Goal: Task Accomplishment & Management: Manage account settings

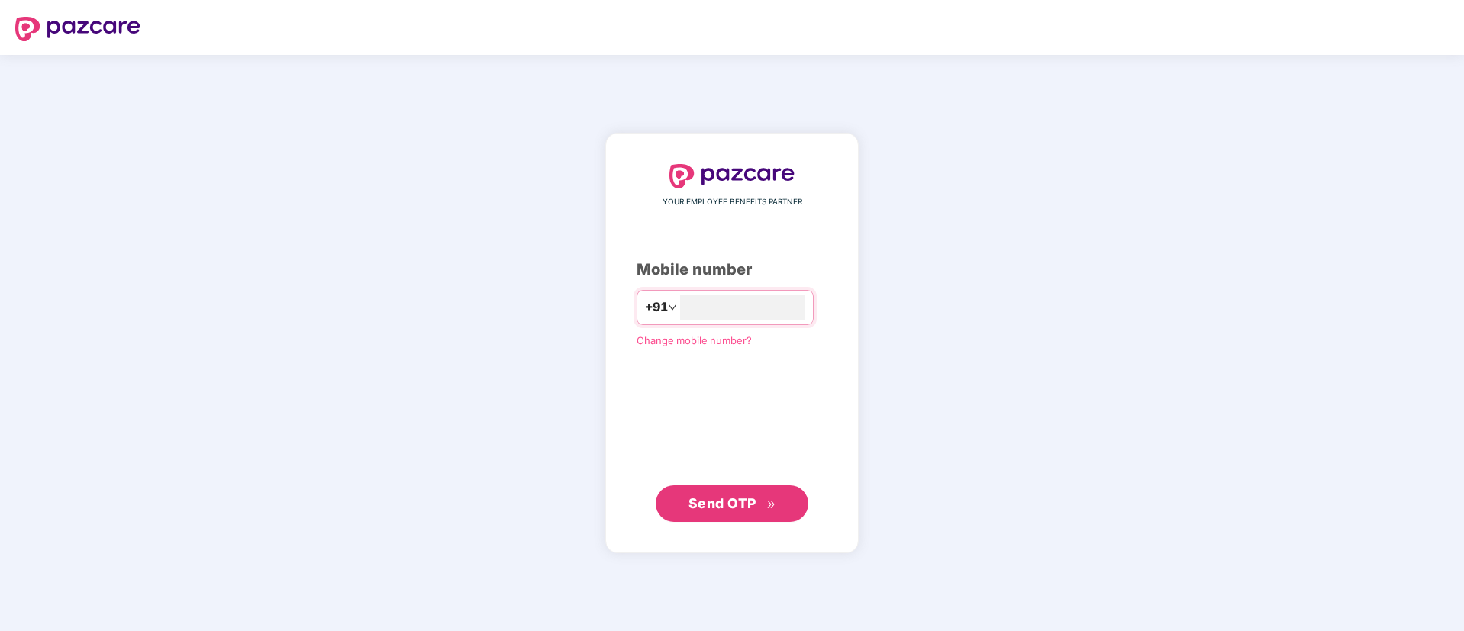
type input "**********"
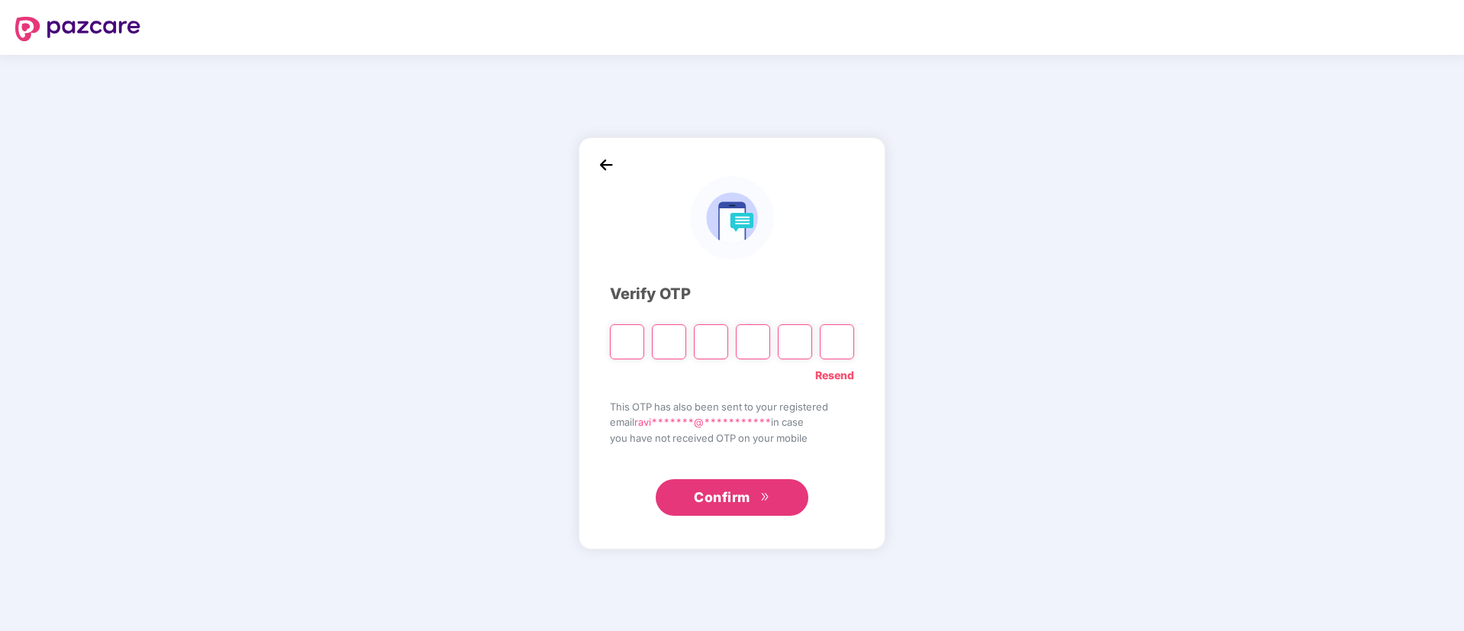
type input "*"
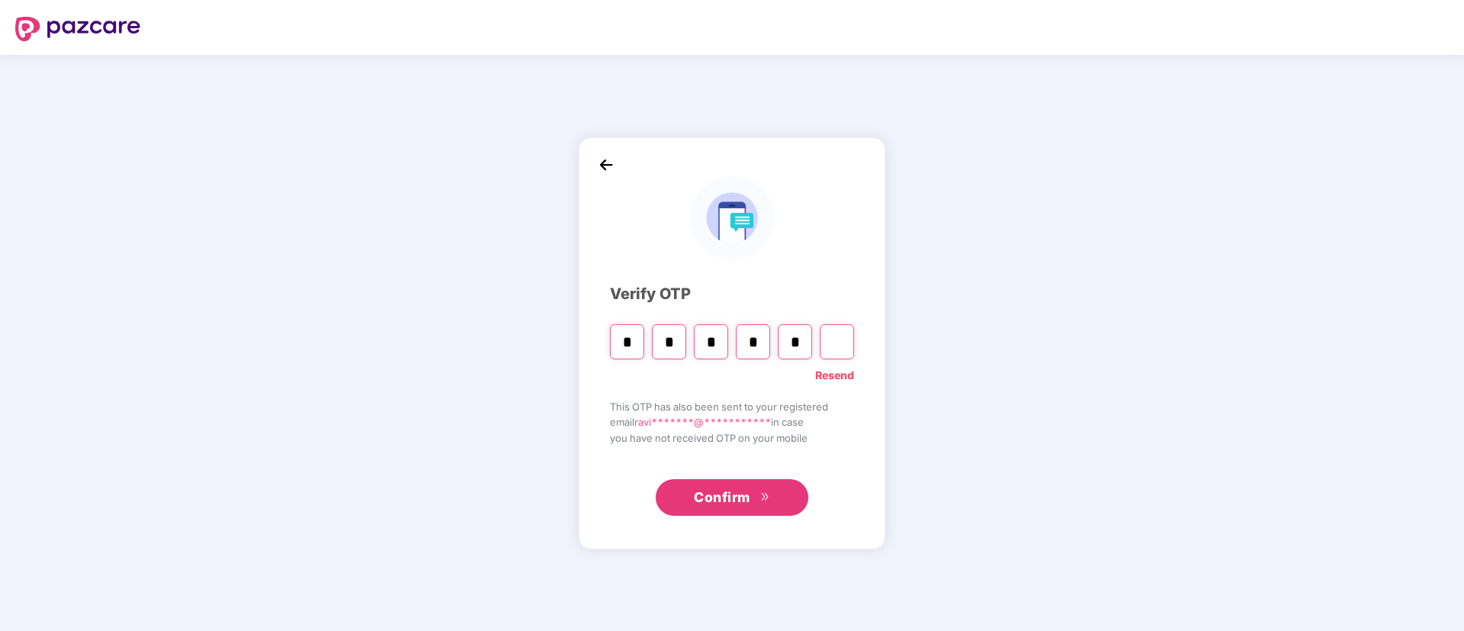
type input "*"
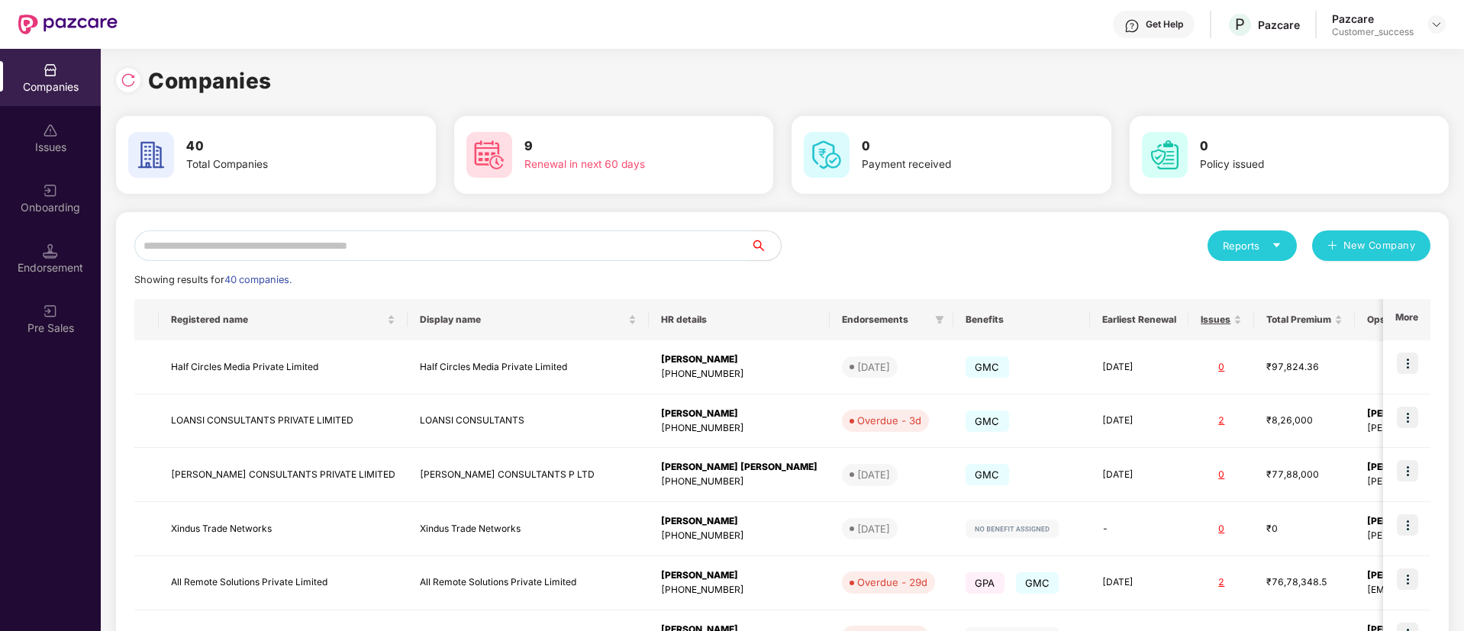
click at [371, 258] on input "text" at bounding box center [442, 246] width 616 height 31
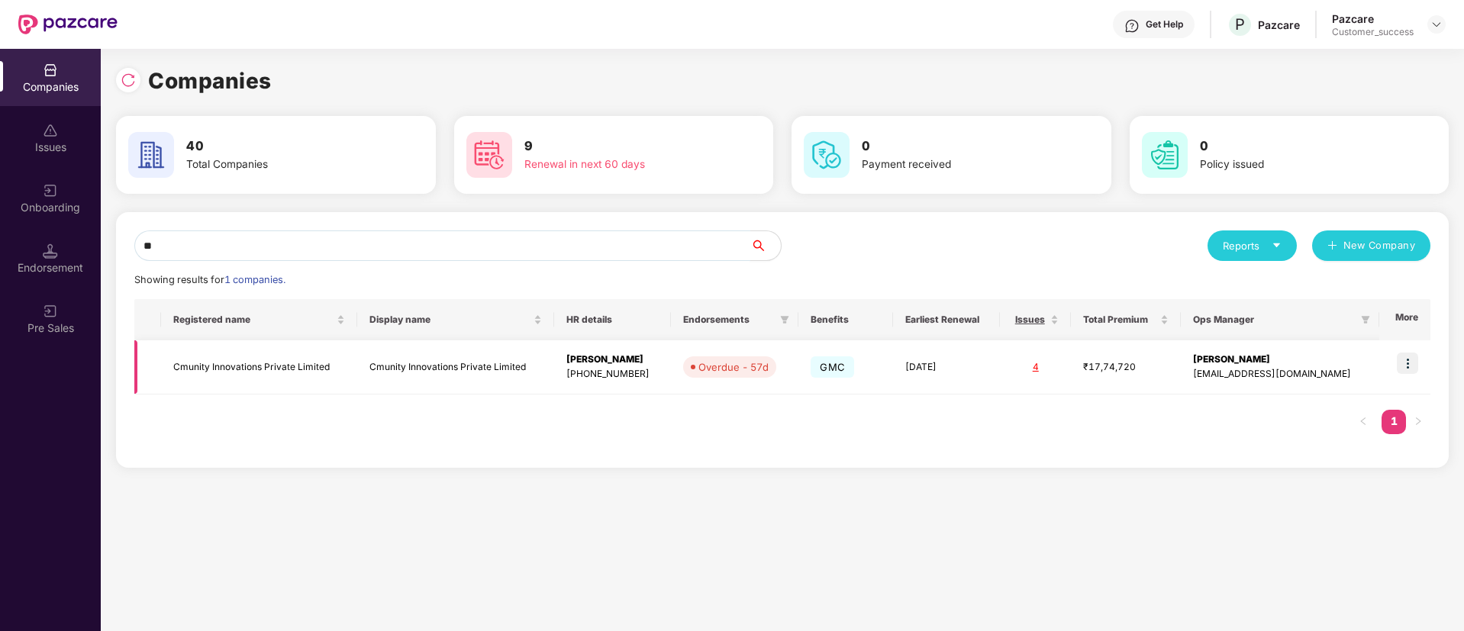
type input "**"
click at [1410, 356] on img at bounding box center [1407, 363] width 21 height 21
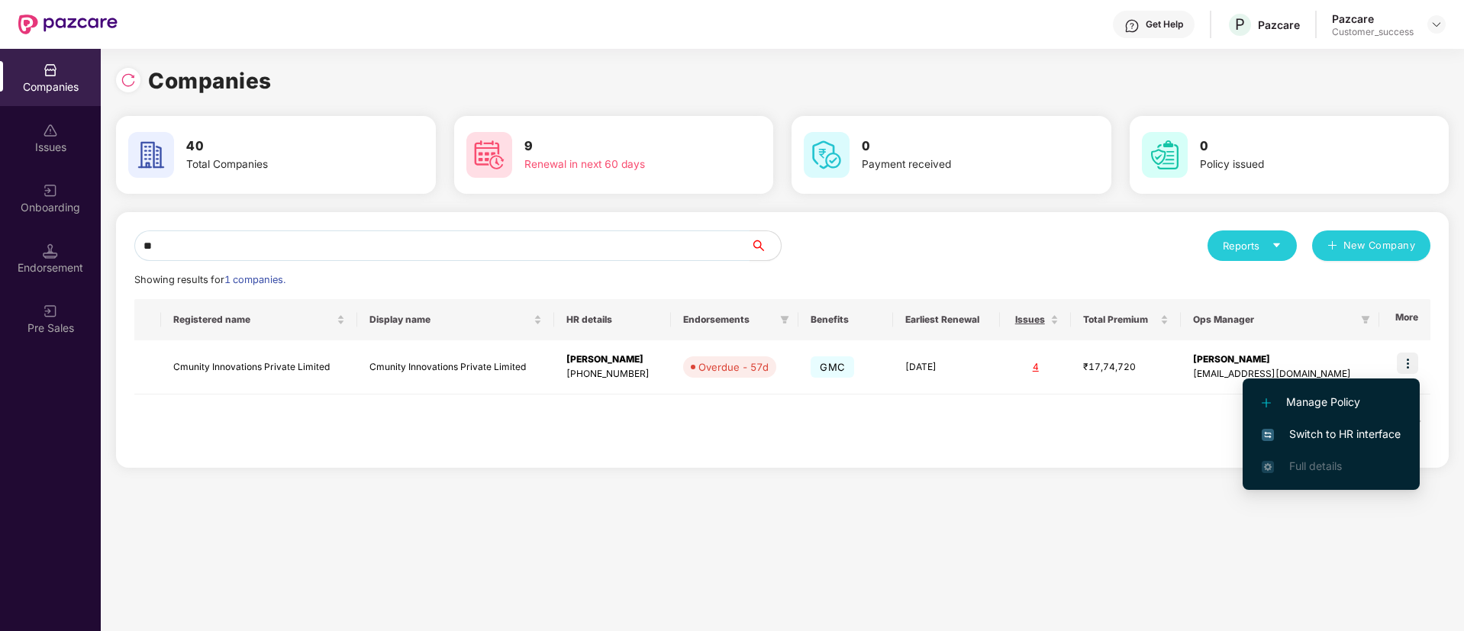
click at [1313, 437] on span "Switch to HR interface" at bounding box center [1331, 434] width 139 height 17
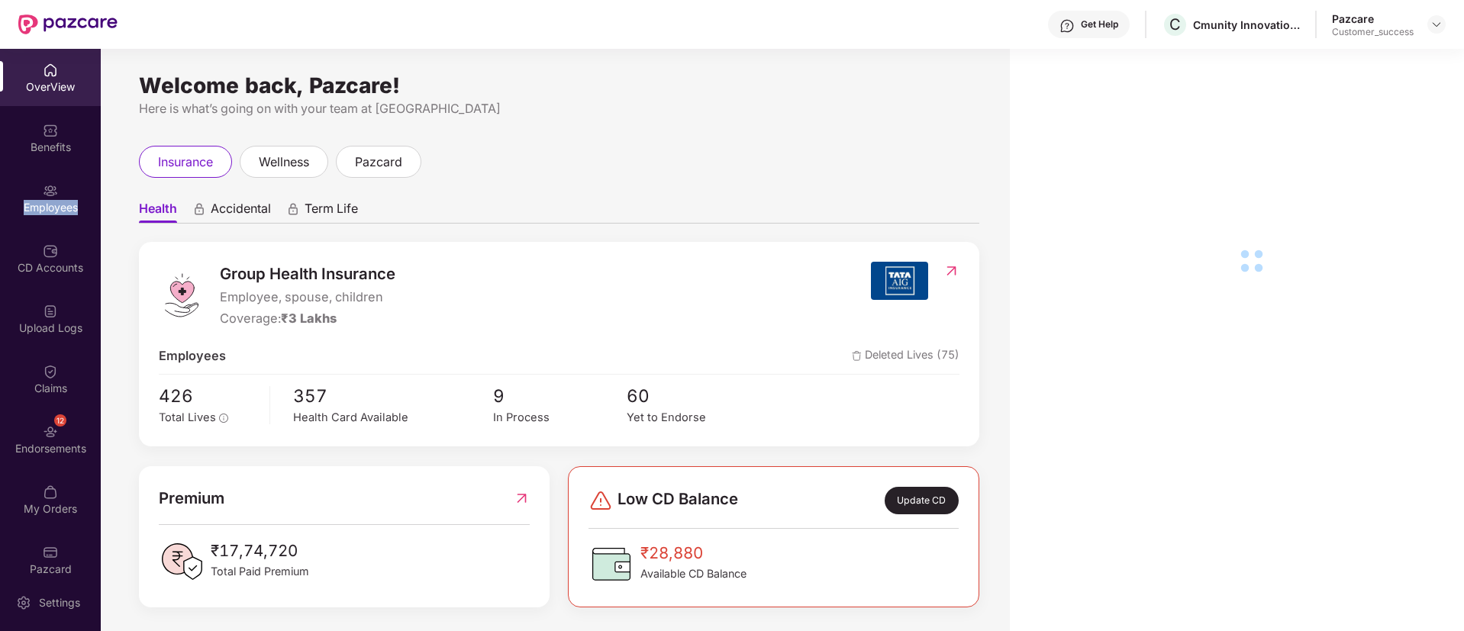
click at [68, 223] on div "Employees" at bounding box center [50, 197] width 101 height 57
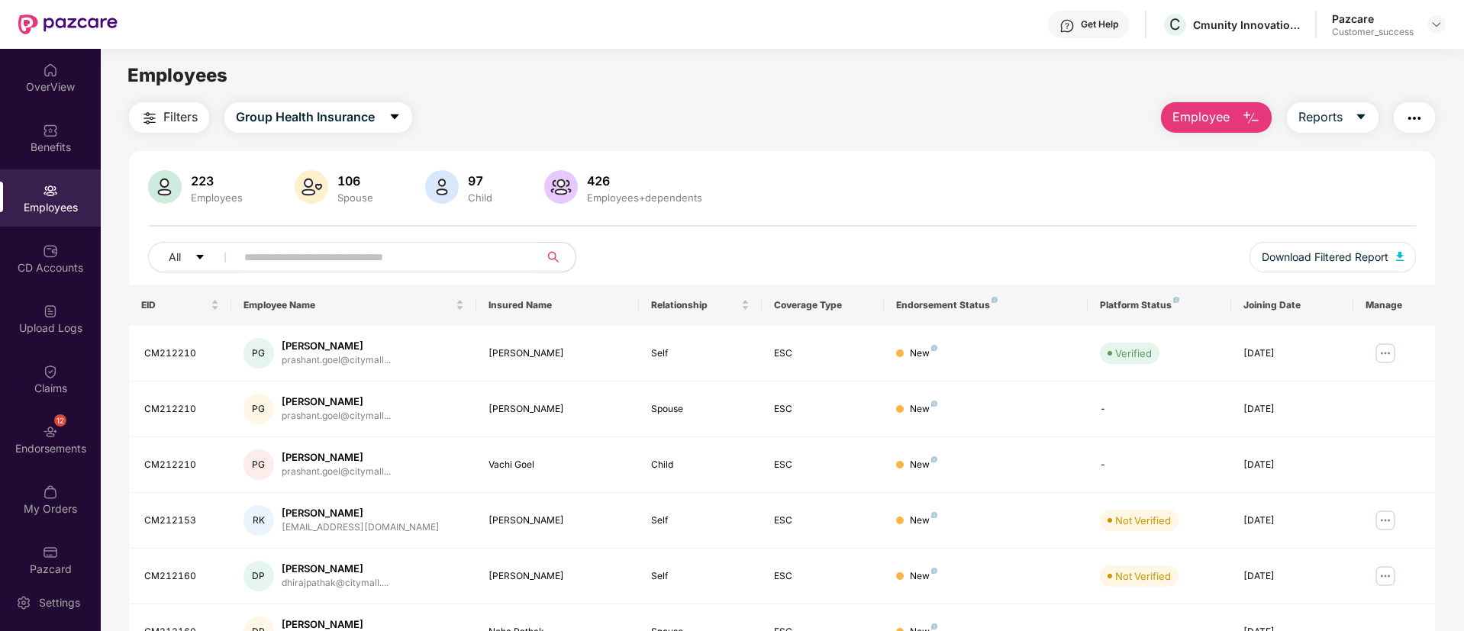
click at [46, 179] on div "Employees" at bounding box center [50, 197] width 101 height 57
click at [446, 268] on input "text" at bounding box center [381, 257] width 274 height 23
click at [370, 246] on input "text" at bounding box center [381, 257] width 274 height 23
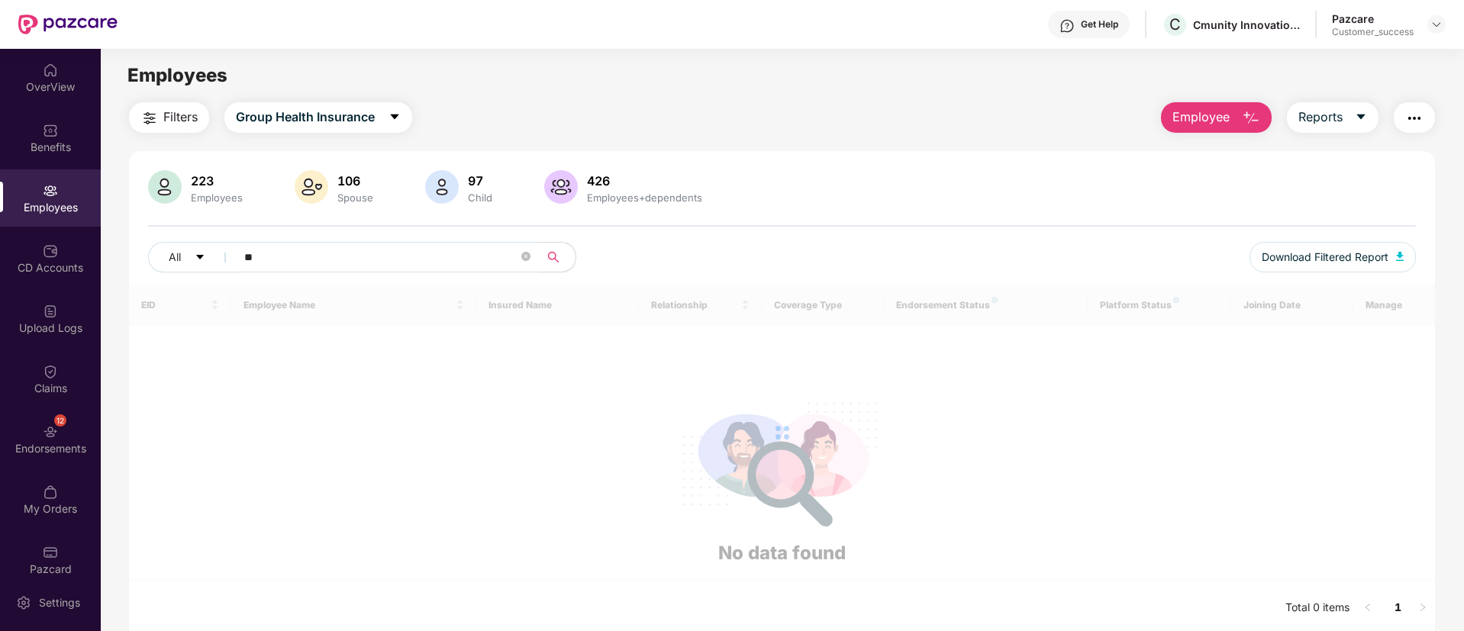
type input "*"
paste input "********"
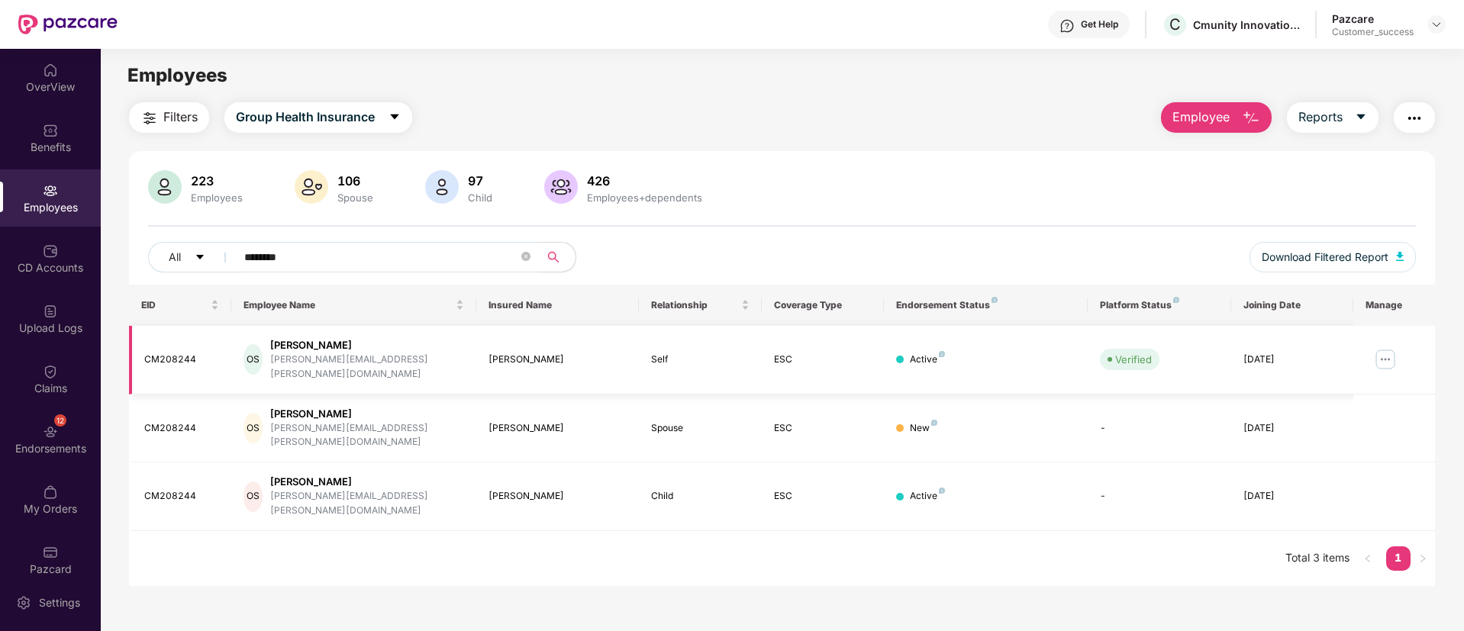
type input "********"
click at [182, 356] on div "CM208244" at bounding box center [181, 360] width 75 height 15
copy div "CM208244"
click at [41, 442] on div "Endorsements" at bounding box center [50, 448] width 101 height 15
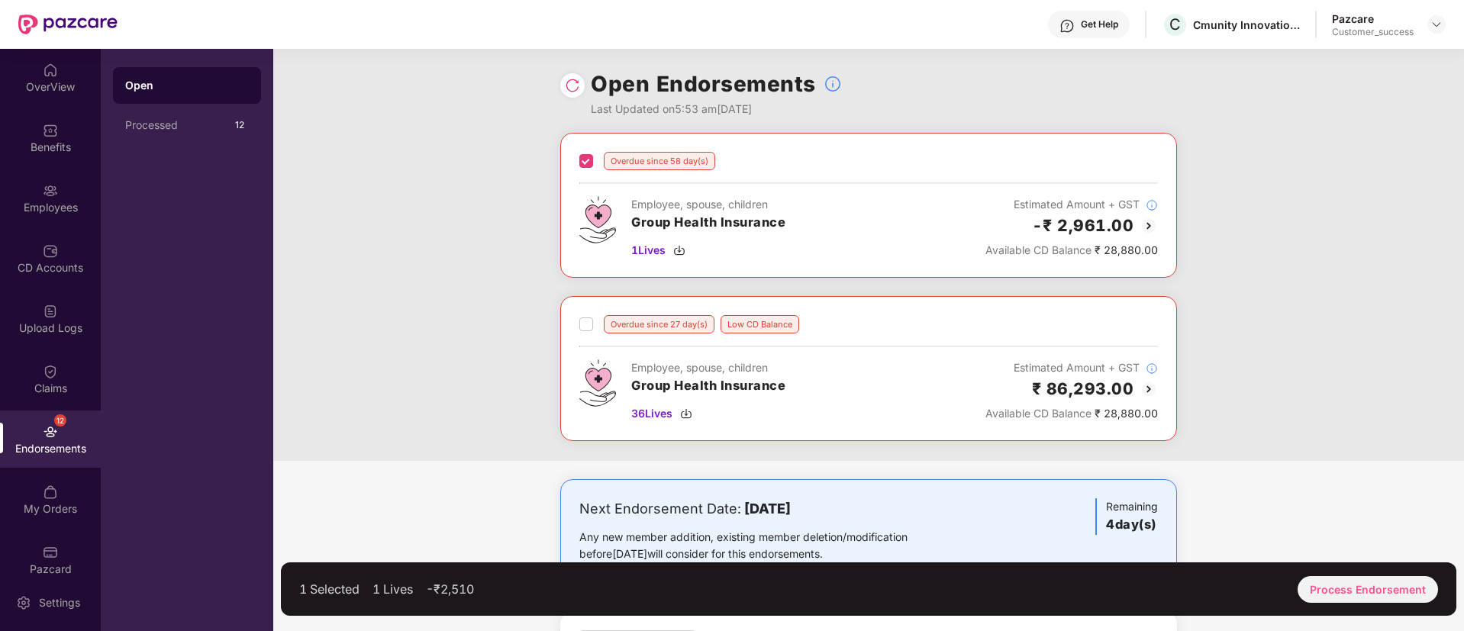
click at [586, 315] on label at bounding box center [586, 324] width 14 height 18
click at [1338, 595] on div "Process Endorsement" at bounding box center [1368, 589] width 140 height 27
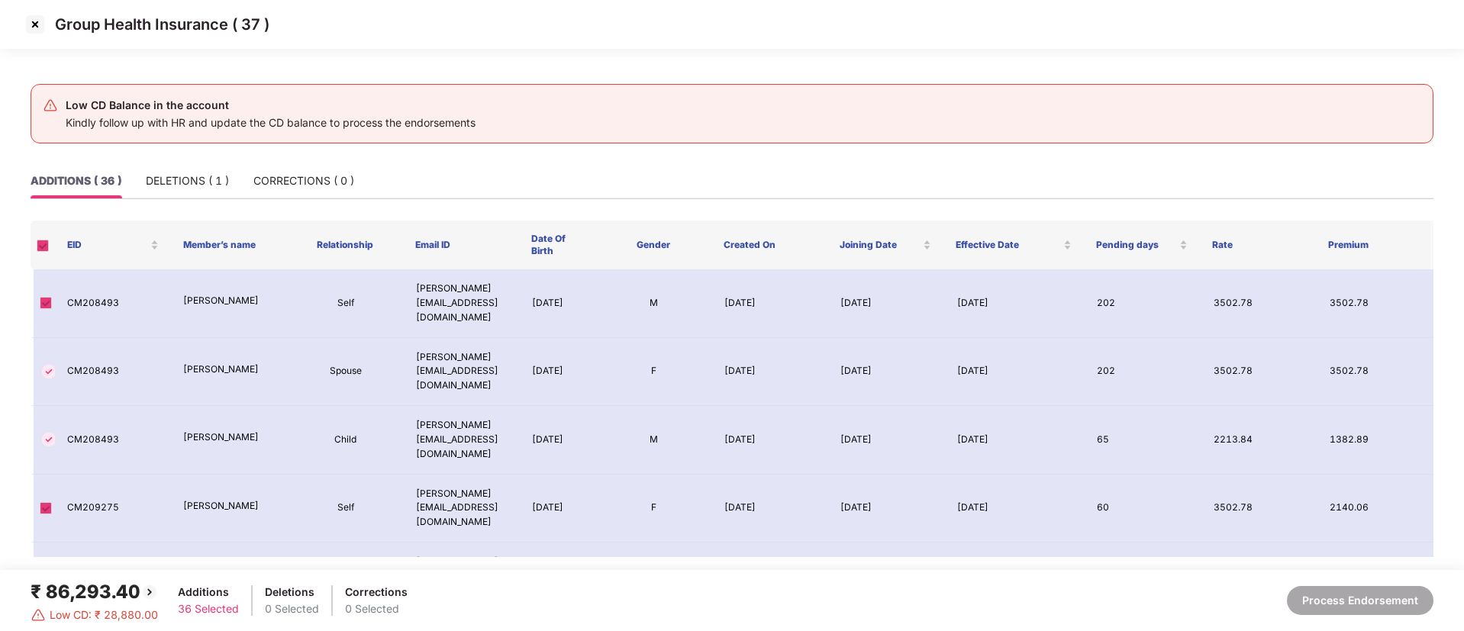
click at [32, 16] on img at bounding box center [35, 24] width 24 height 24
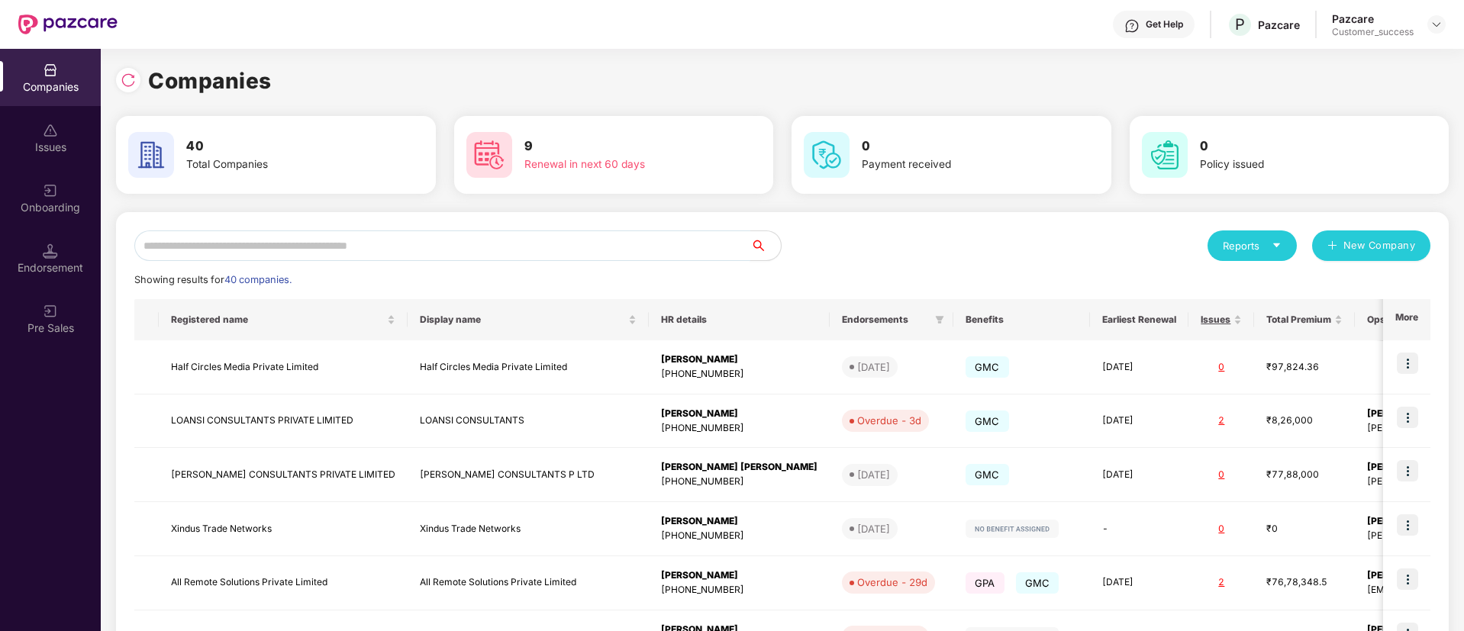
drag, startPoint x: 556, startPoint y: 225, endPoint x: 570, endPoint y: 240, distance: 20.5
click at [570, 240] on div "Reports New Company Showing results for 40 companies. Registered name Display n…" at bounding box center [782, 582] width 1333 height 741
click at [570, 240] on input "text" at bounding box center [442, 246] width 616 height 31
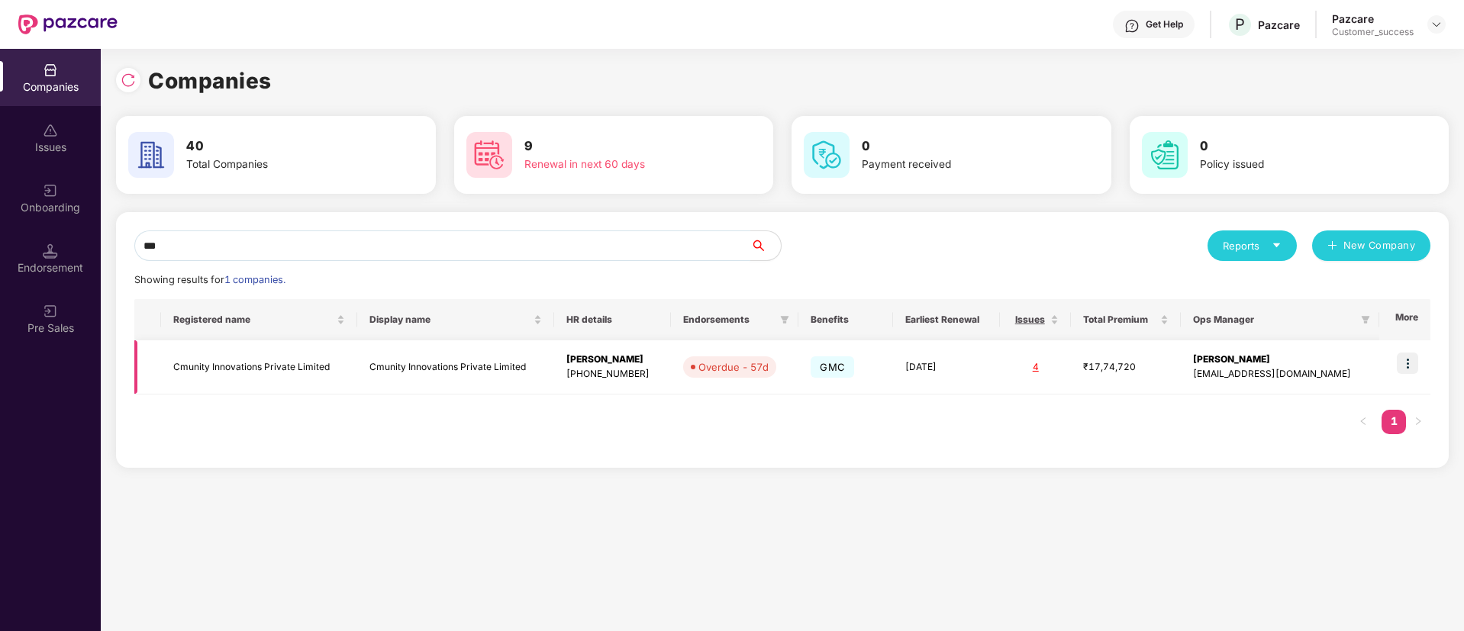
type input "***"
click at [577, 374] on td "Sibasis Pati +917043669063" at bounding box center [612, 367] width 117 height 54
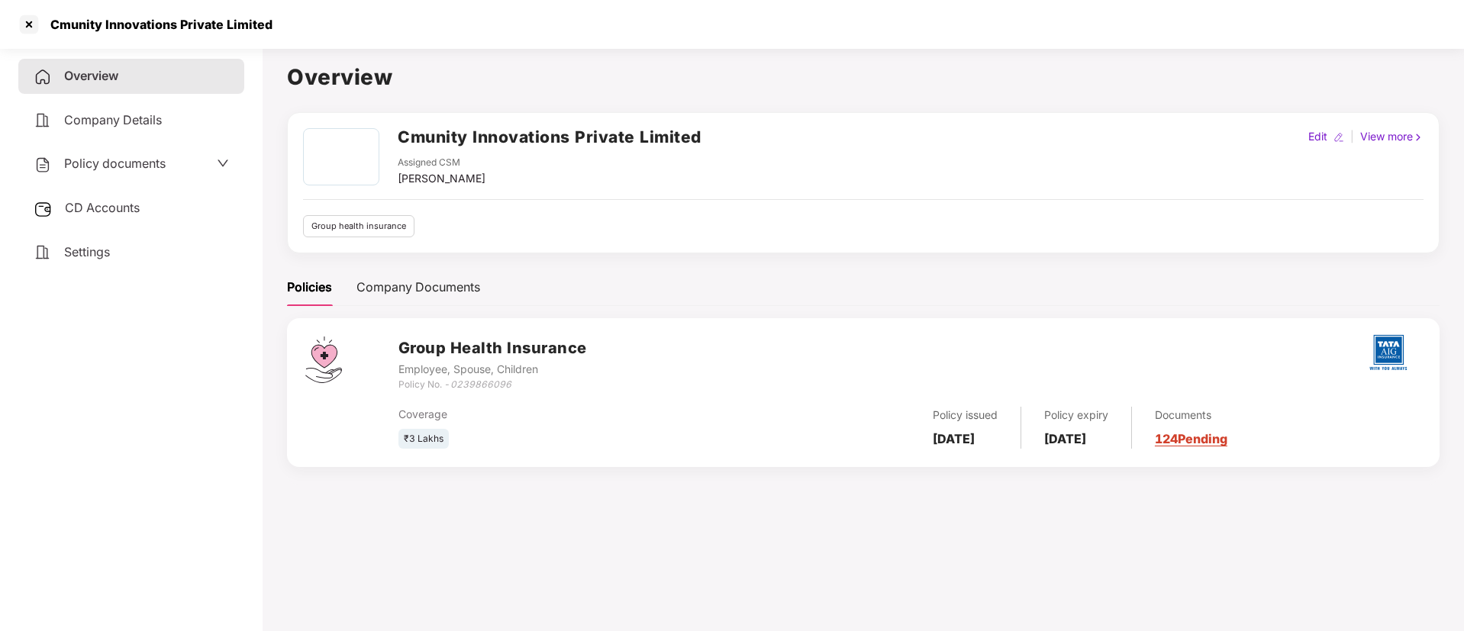
click at [89, 216] on div "CD Accounts" at bounding box center [131, 208] width 226 height 35
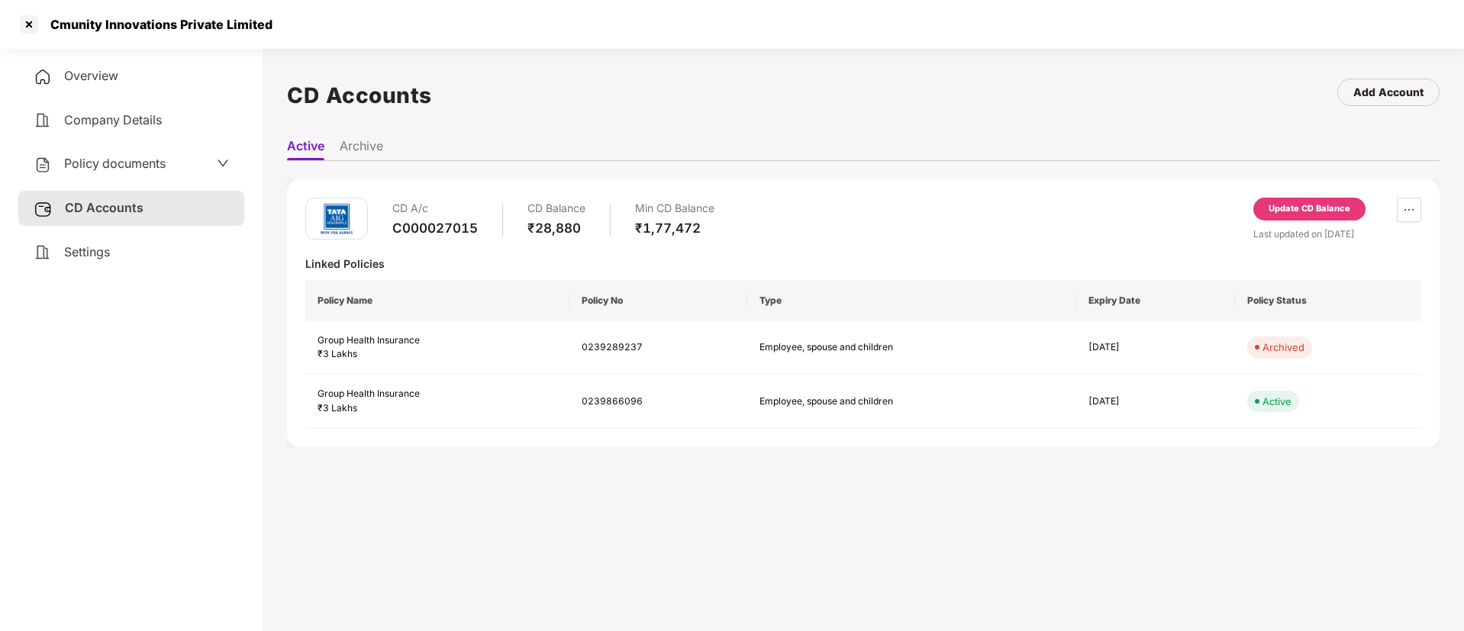
click at [1306, 210] on div "Update CD Balance" at bounding box center [1310, 209] width 82 height 14
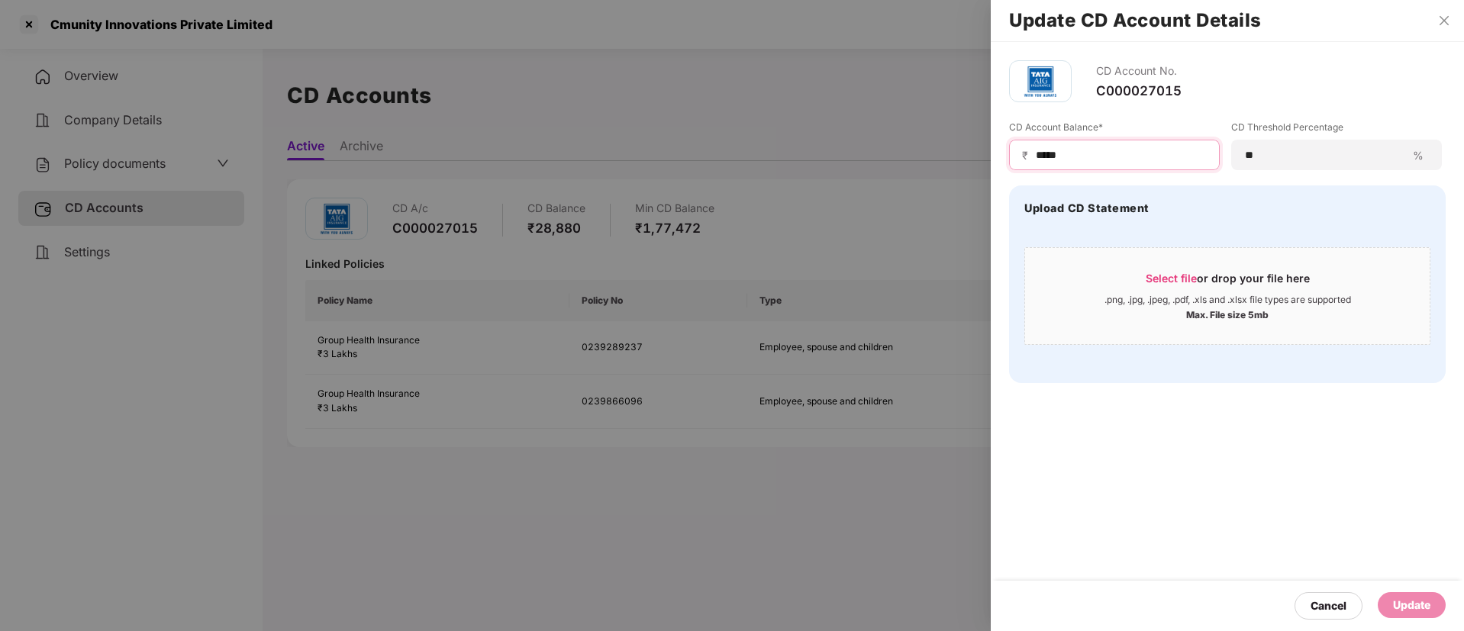
click at [1131, 160] on input "*****" at bounding box center [1120, 155] width 173 height 16
type input "*****"
click at [1432, 598] on div "Update" at bounding box center [1412, 605] width 68 height 26
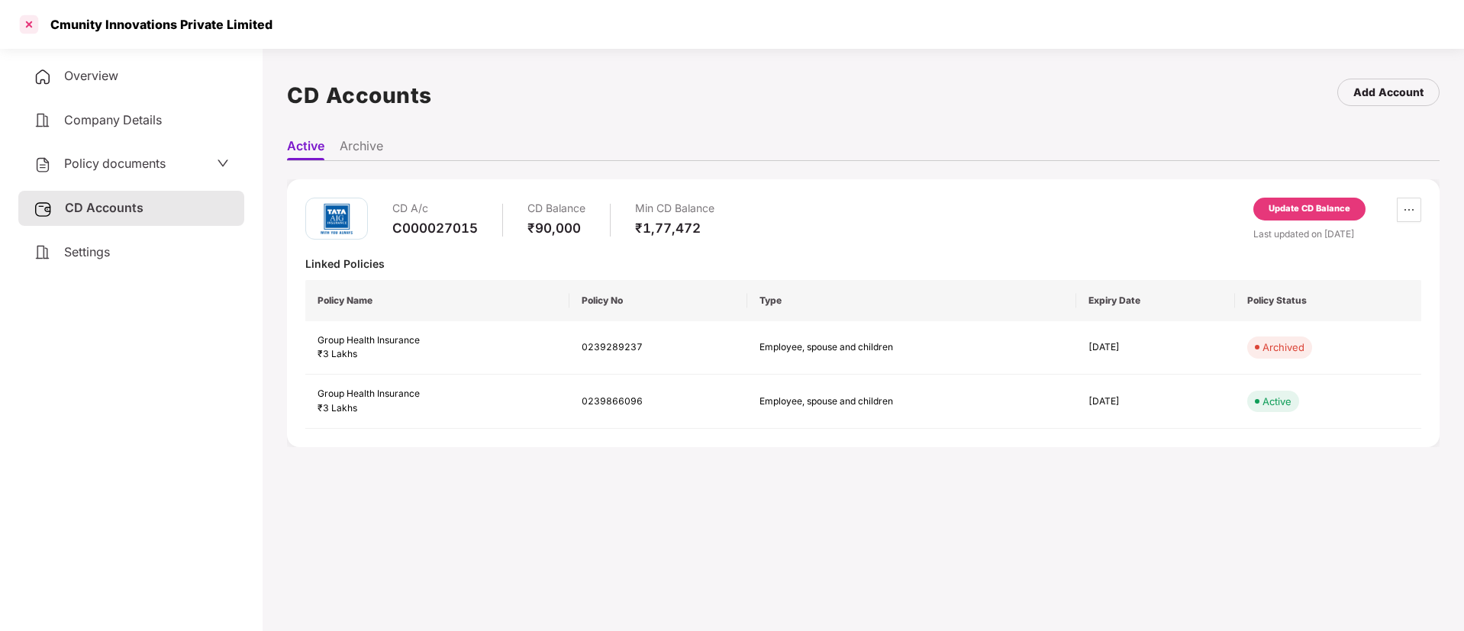
click at [24, 24] on div at bounding box center [29, 24] width 24 height 24
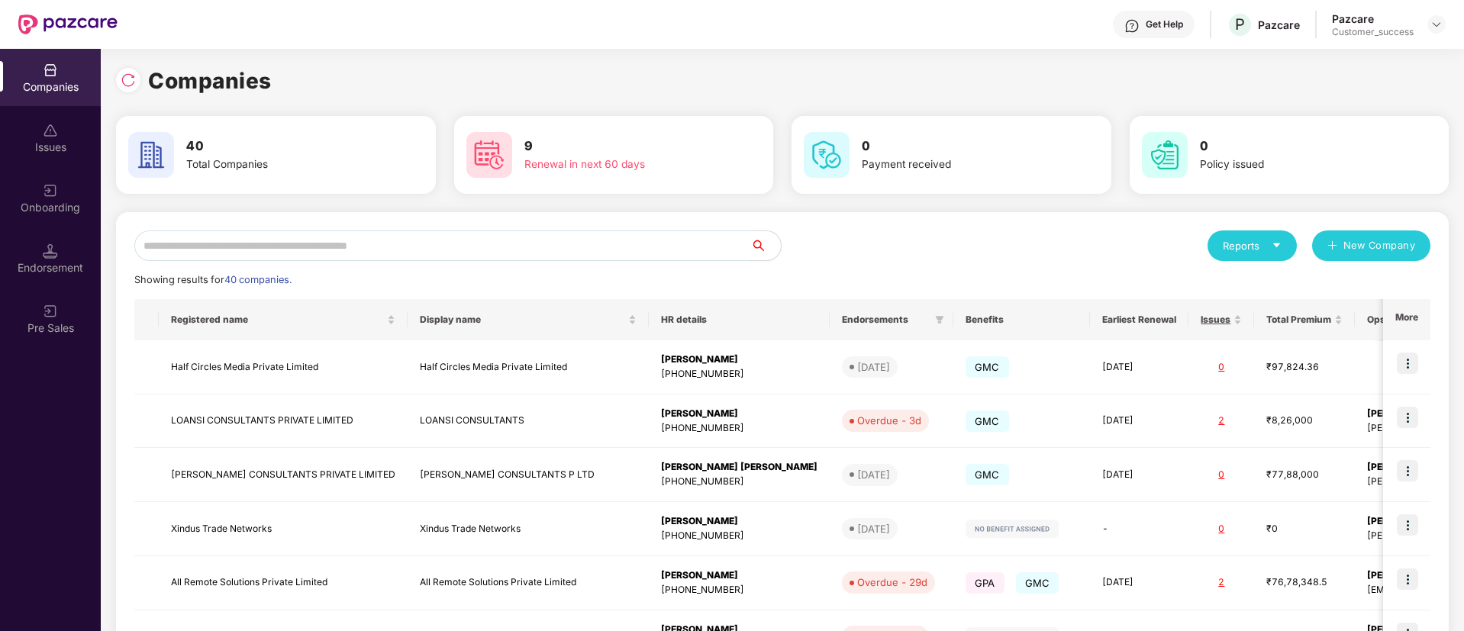
click at [228, 235] on input "text" at bounding box center [442, 246] width 616 height 31
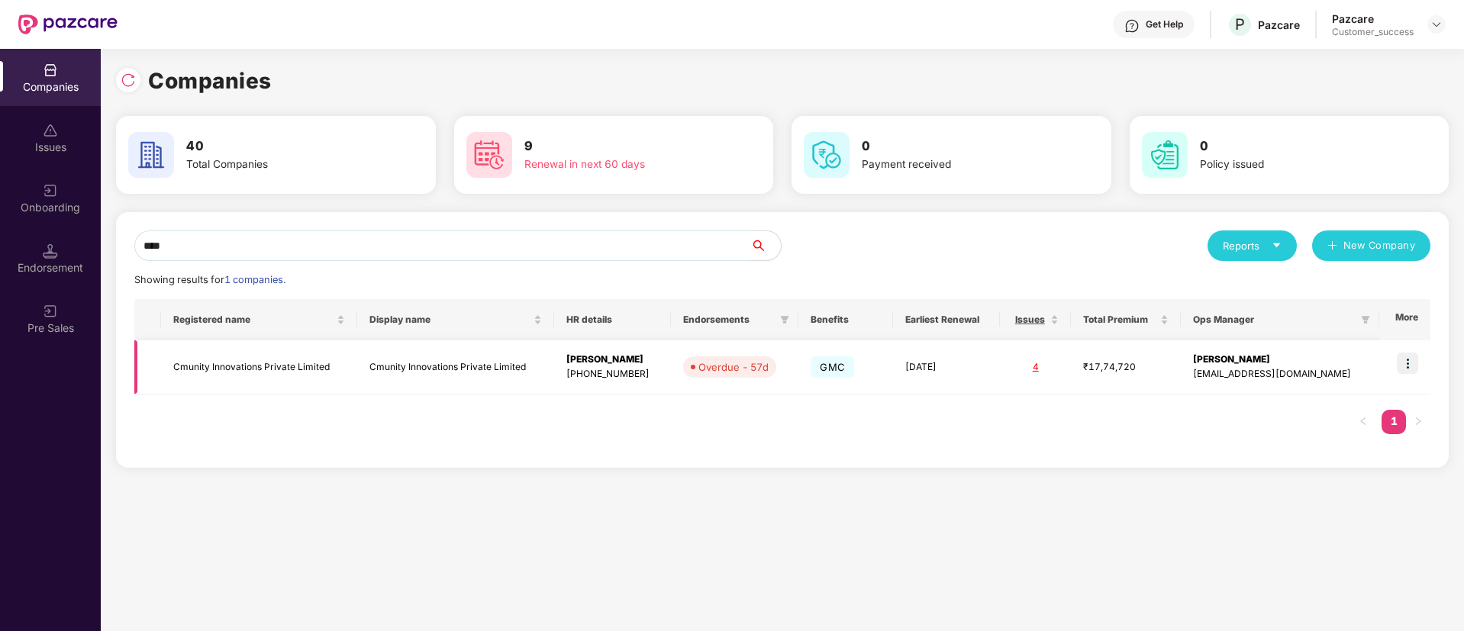
type input "****"
click at [1413, 363] on img at bounding box center [1407, 363] width 21 height 21
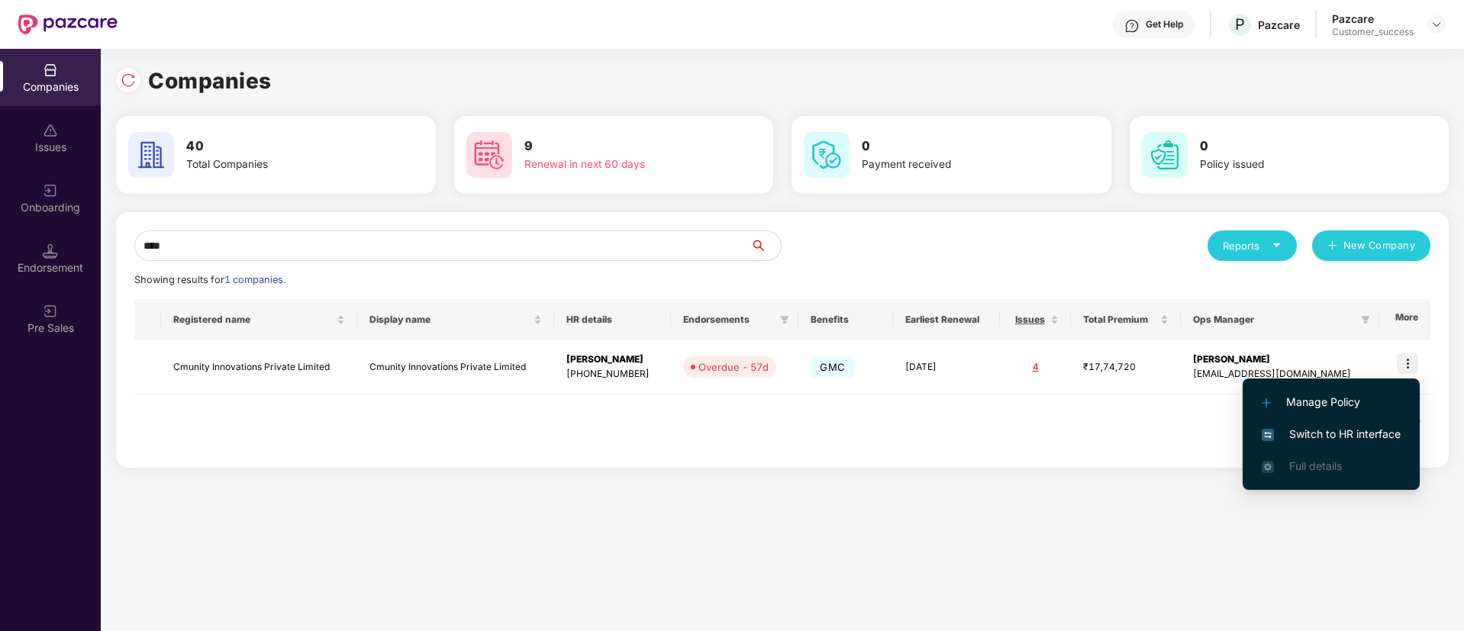
click at [1383, 423] on li "Switch to HR interface" at bounding box center [1331, 434] width 177 height 32
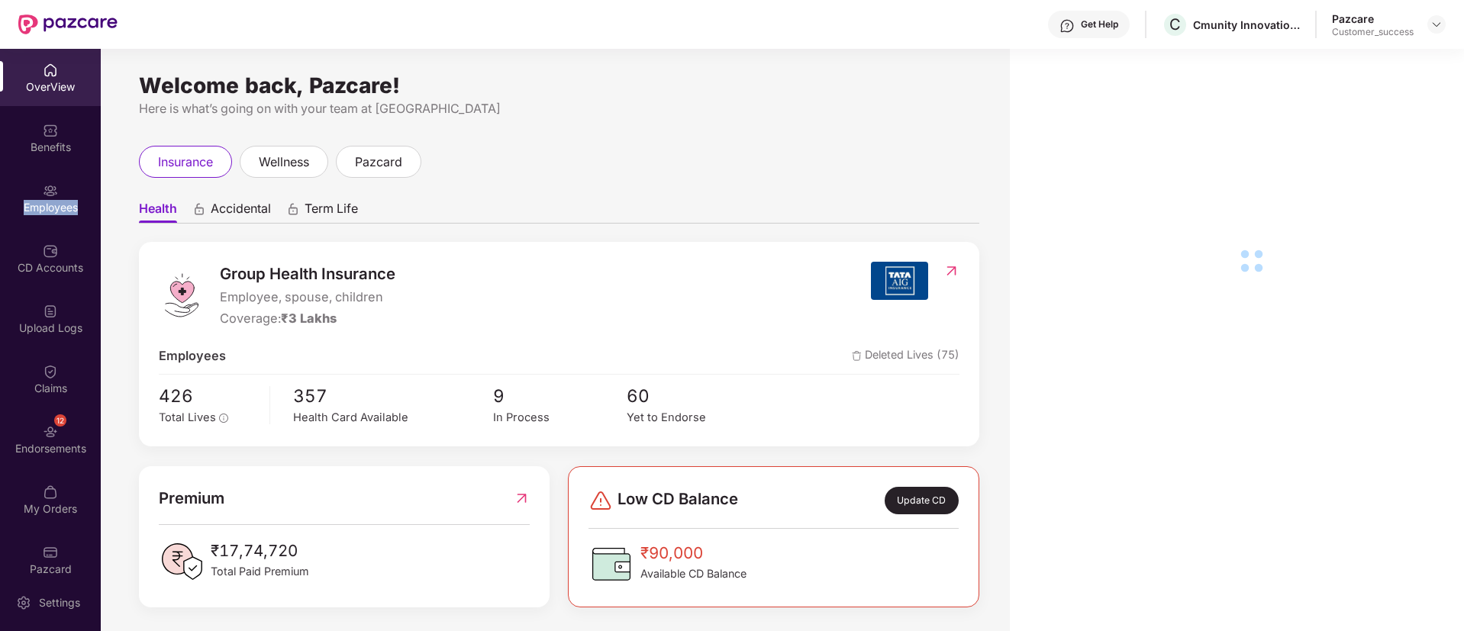
click at [56, 202] on div "Employees" at bounding box center [50, 207] width 101 height 15
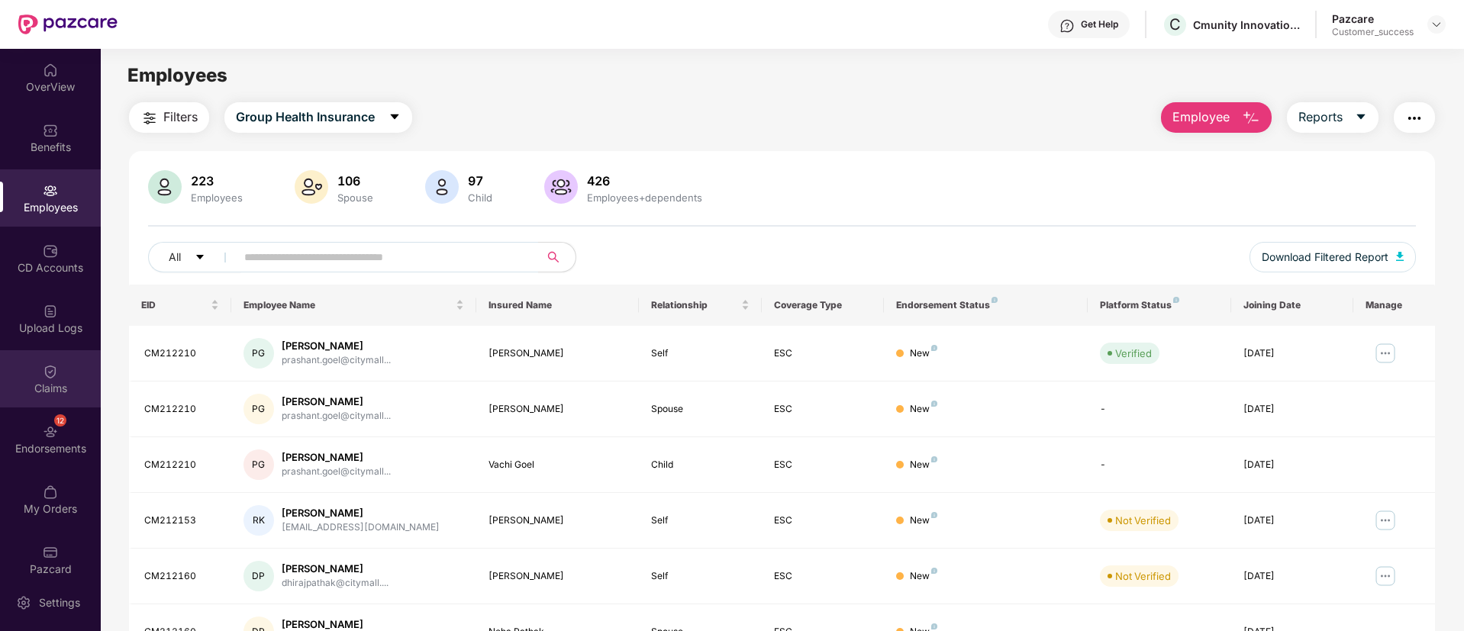
click at [56, 381] on div "Claims" at bounding box center [50, 388] width 101 height 15
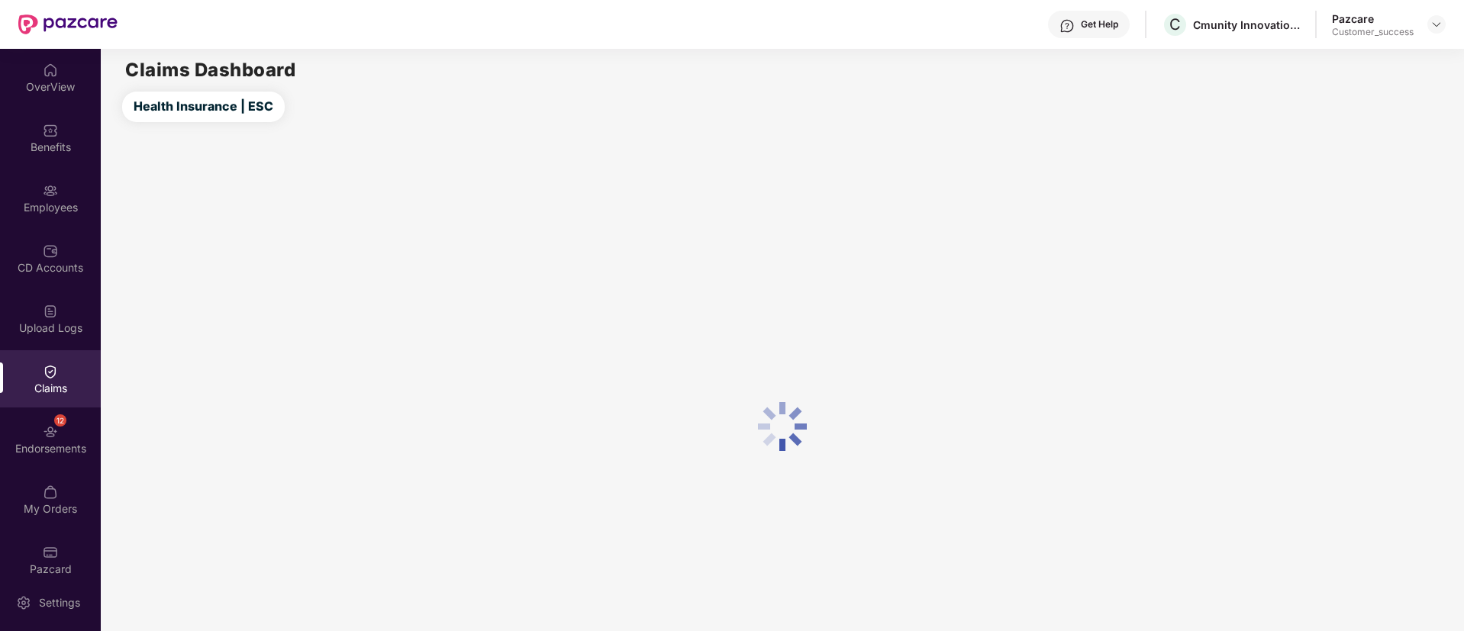
click at [54, 406] on div "Claims" at bounding box center [50, 378] width 101 height 57
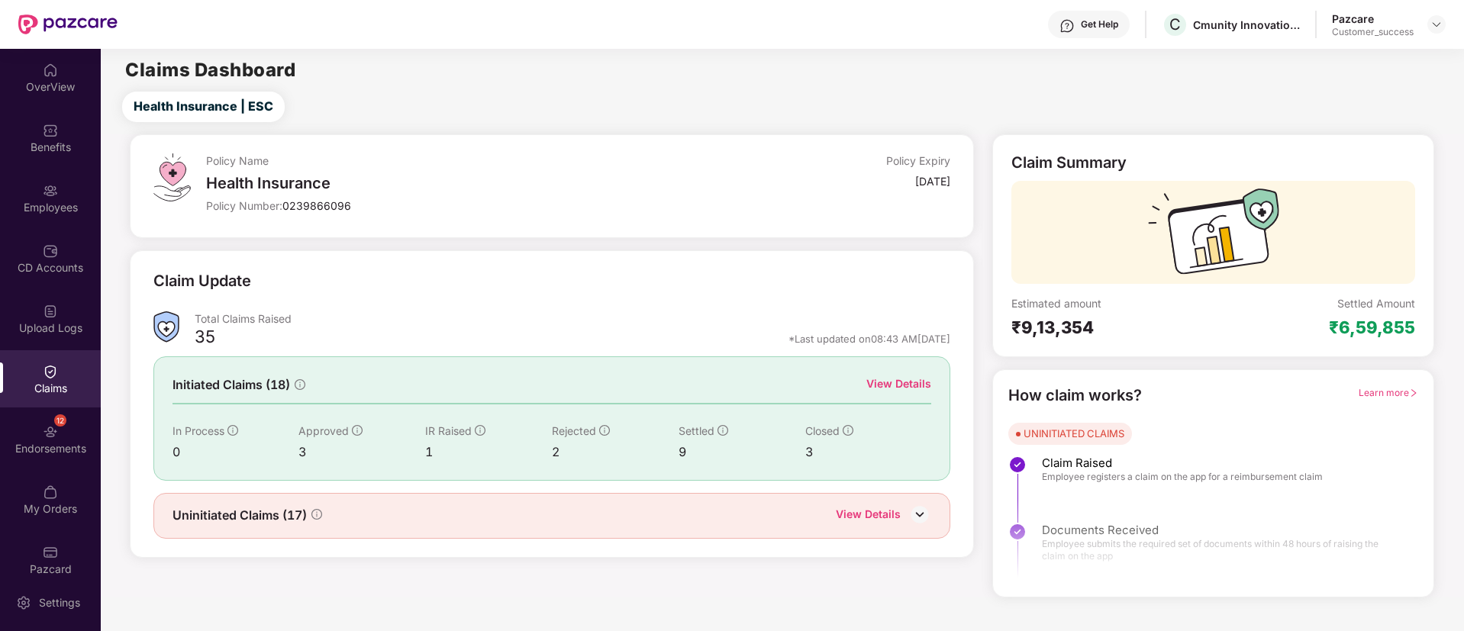
click at [67, 428] on div "12 Endorsements" at bounding box center [50, 439] width 101 height 57
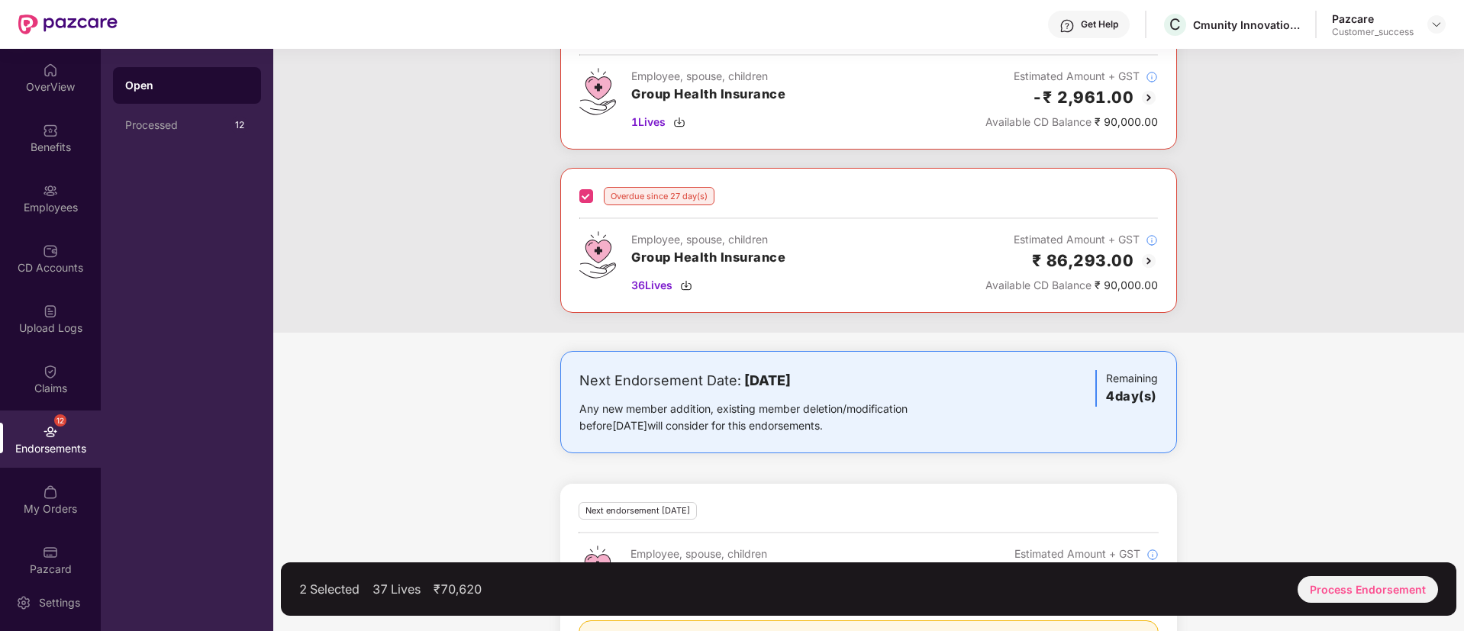
scroll to position [226, 0]
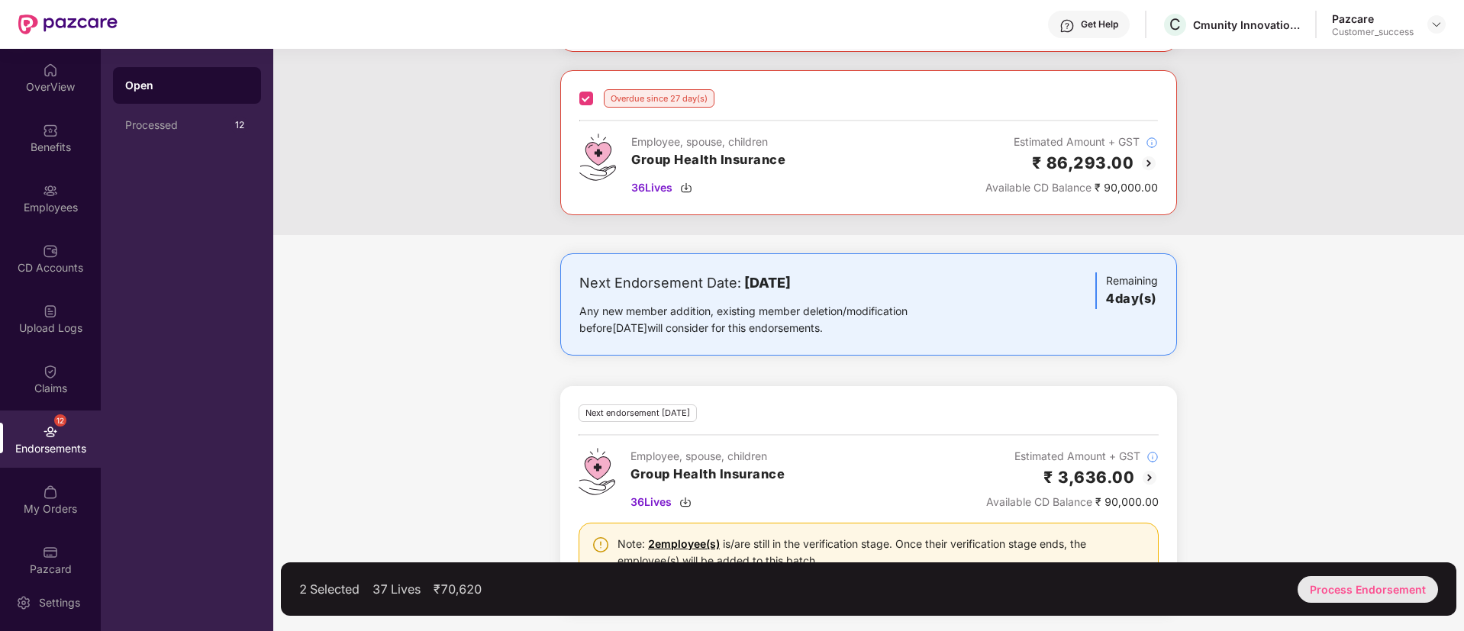
click at [1346, 590] on div "Process Endorsement" at bounding box center [1368, 589] width 140 height 27
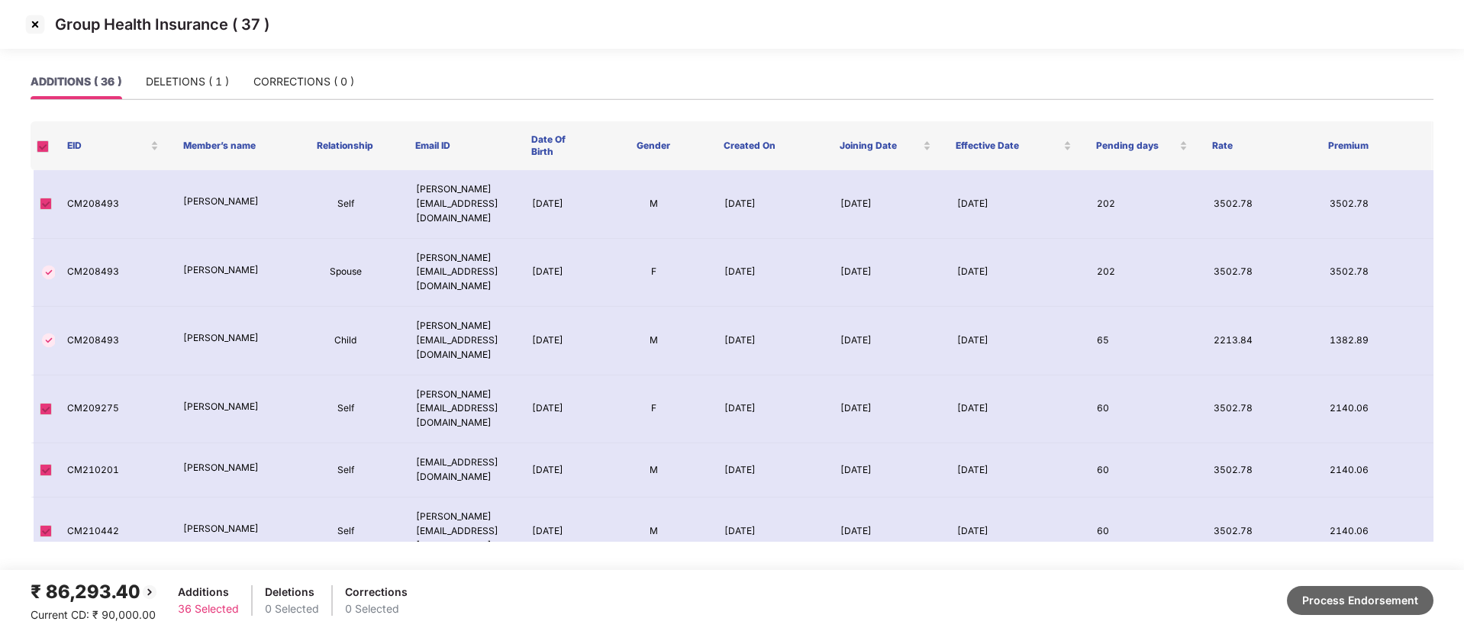
click at [1344, 600] on button "Process Endorsement" at bounding box center [1360, 600] width 147 height 29
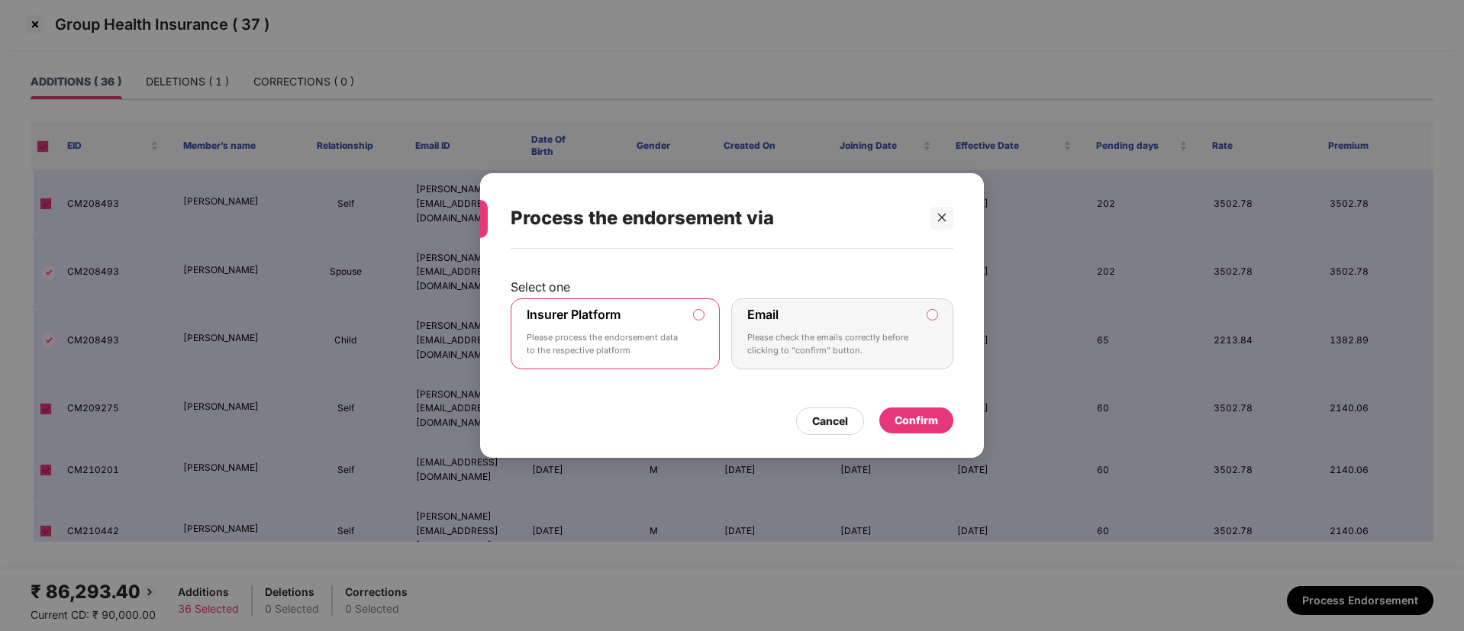
click at [611, 331] on p "Please process the endorsement data to the respective platform" at bounding box center [605, 344] width 156 height 27
click at [928, 408] on div "Confirm" at bounding box center [916, 421] width 74 height 26
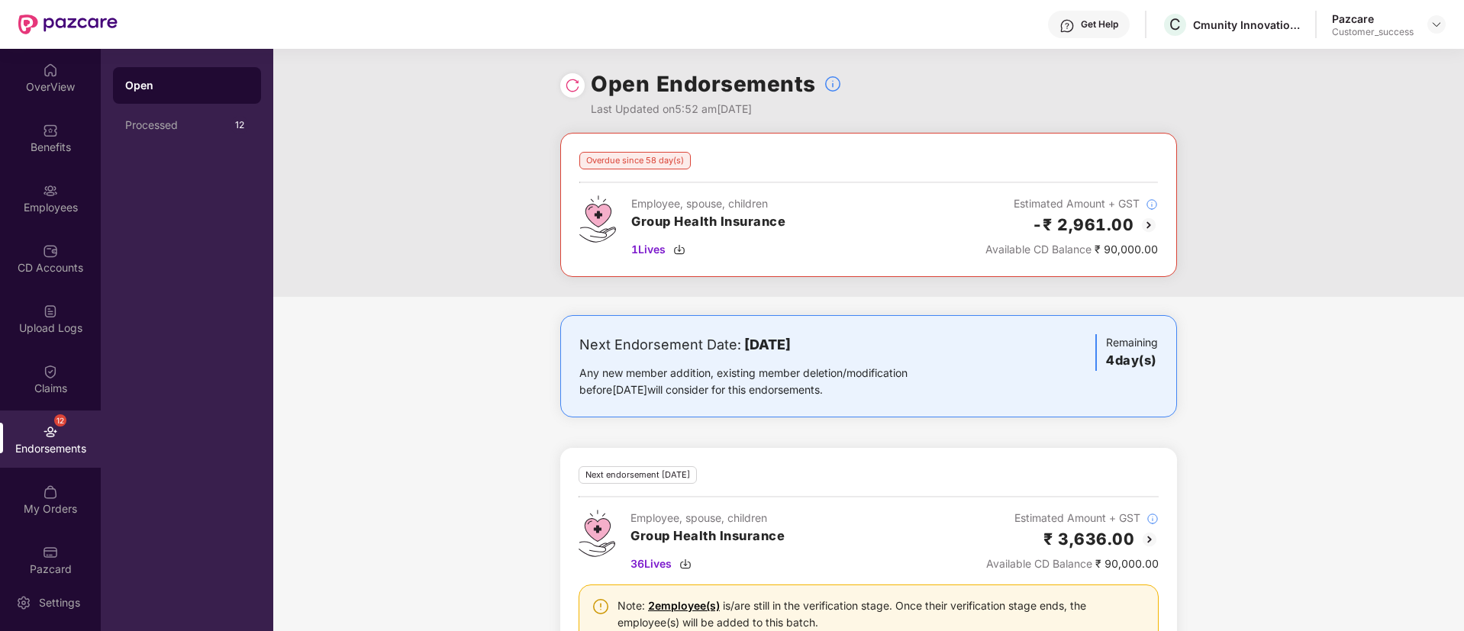
click at [565, 84] on img at bounding box center [572, 85] width 15 height 15
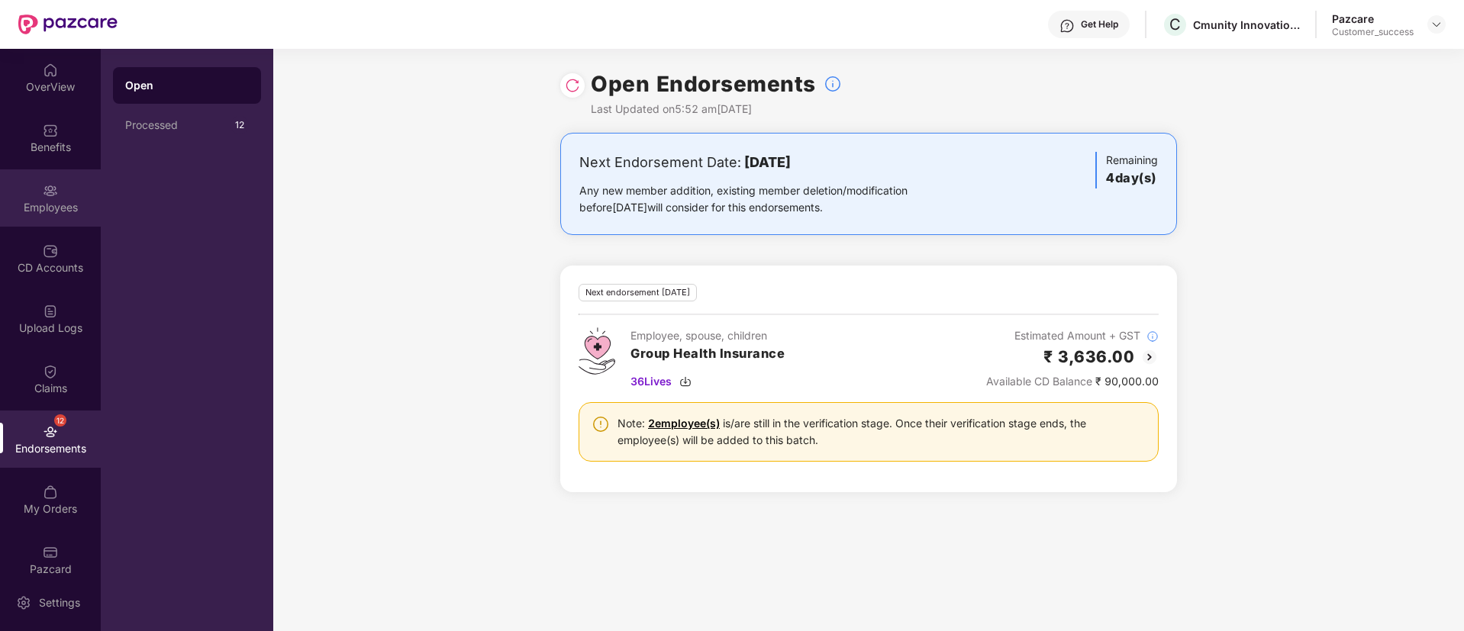
click at [74, 213] on div "Employees" at bounding box center [50, 207] width 101 height 15
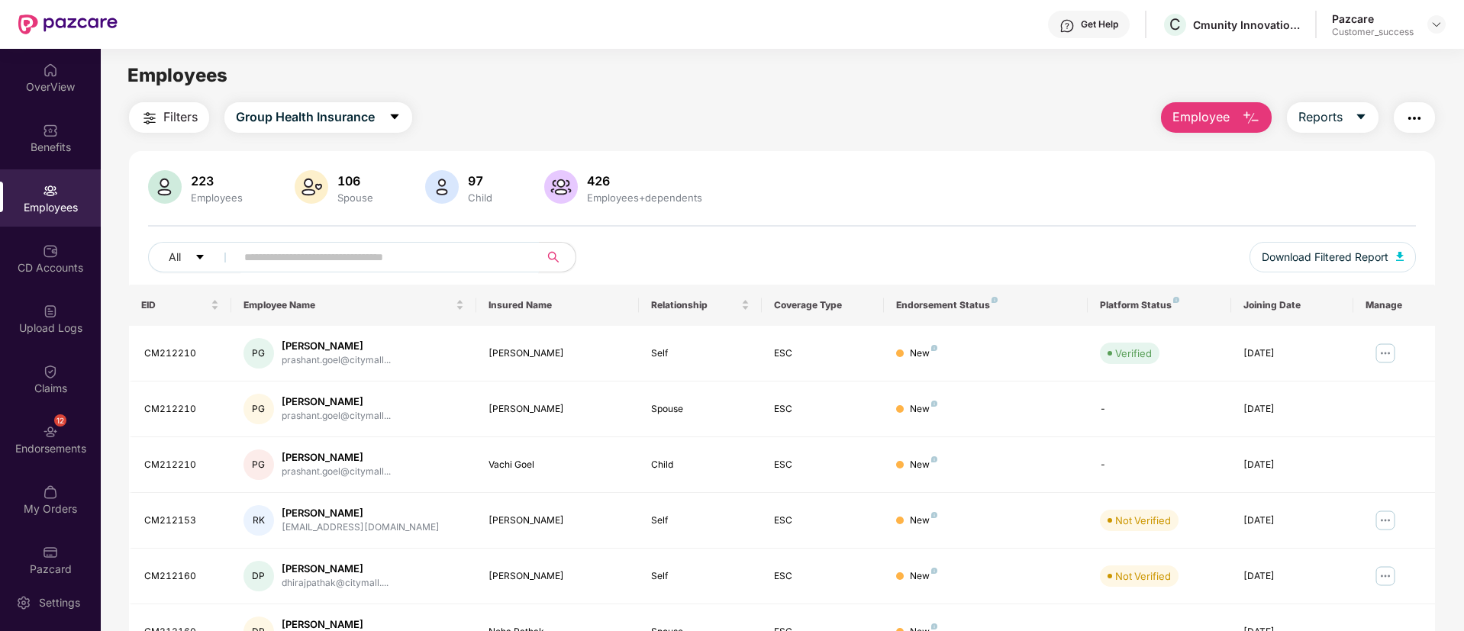
click at [395, 261] on input "text" at bounding box center [381, 257] width 274 height 23
paste input "********"
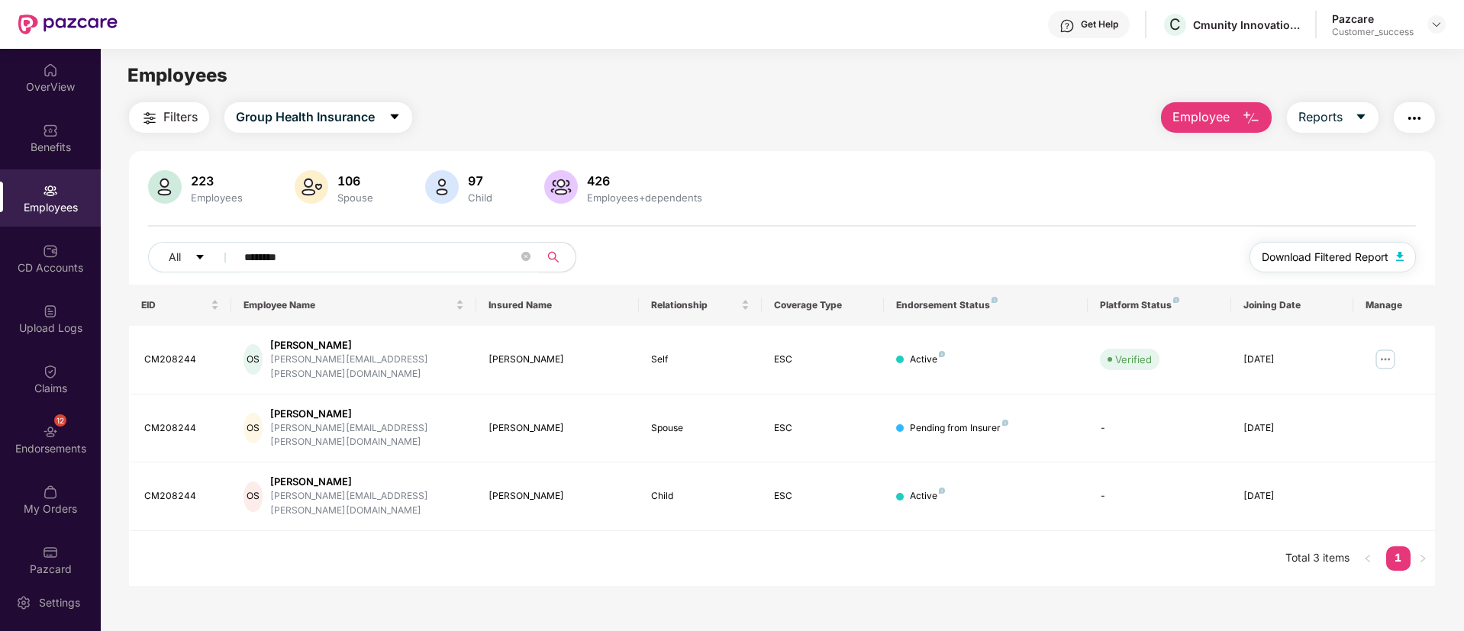
type input "********"
click at [1391, 347] on img at bounding box center [1385, 359] width 24 height 24
click at [1326, 254] on span "Download Filtered Report" at bounding box center [1325, 257] width 127 height 17
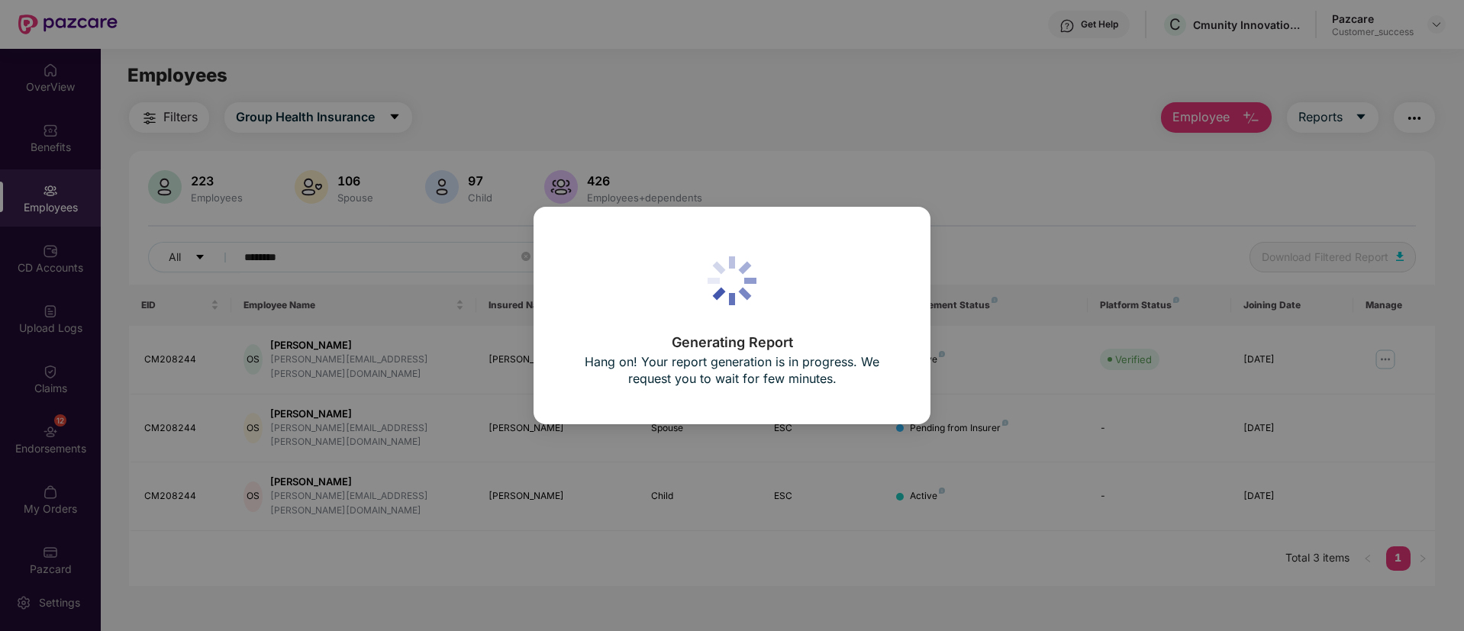
click at [803, 366] on p "Hang on! Your report generation is in progress. We request you to wait for few …" at bounding box center [732, 370] width 328 height 34
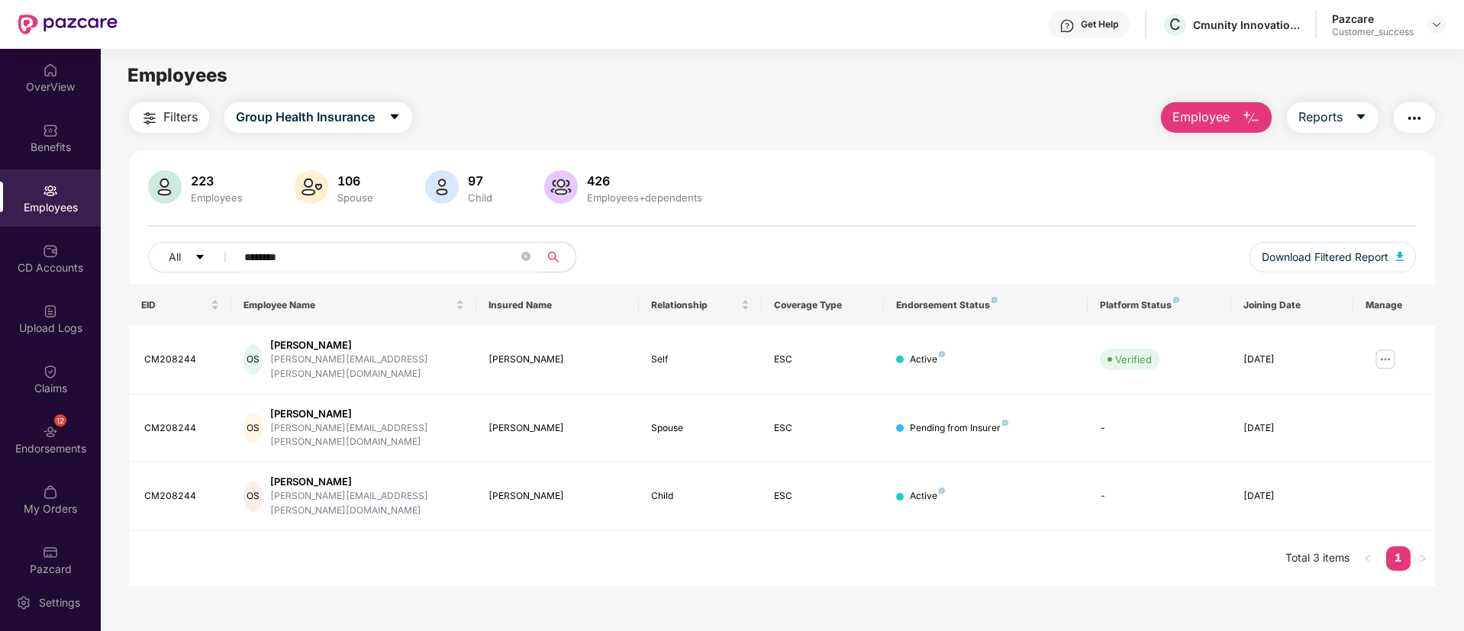
click at [1409, 127] on button "button" at bounding box center [1414, 117] width 41 height 31
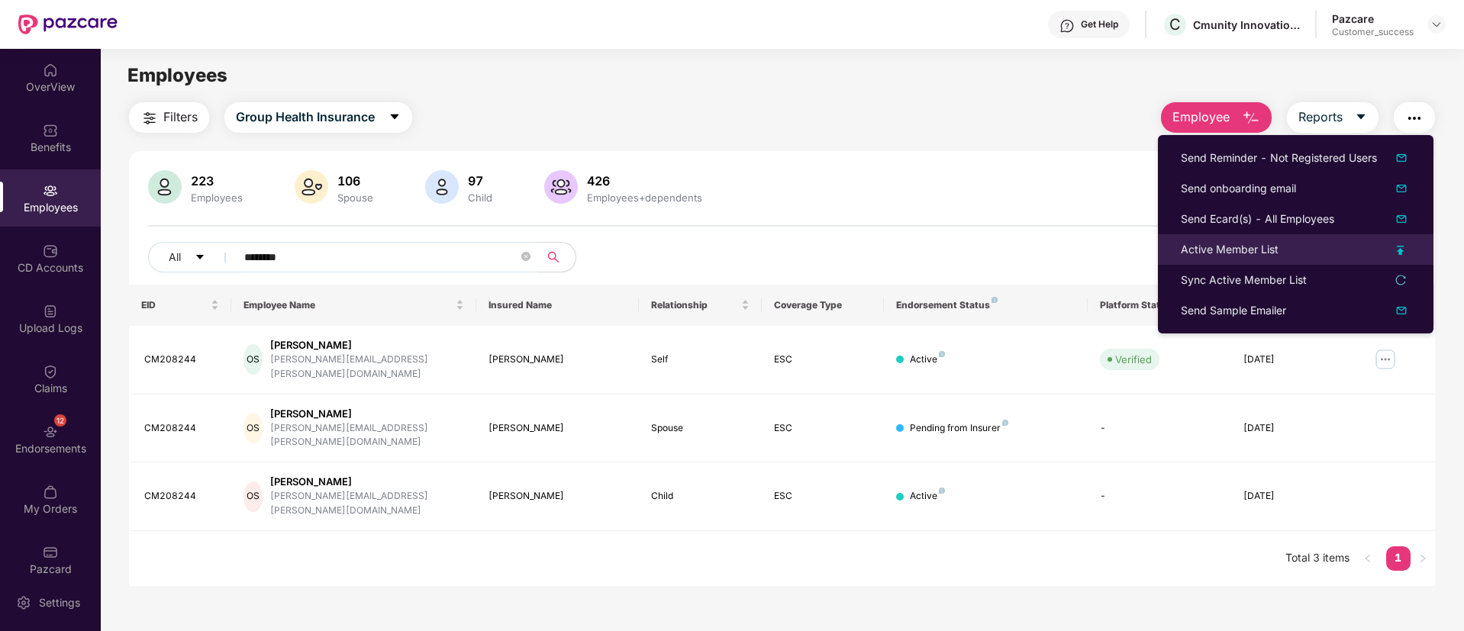
click at [1396, 247] on div "Active Member List" at bounding box center [1296, 249] width 230 height 17
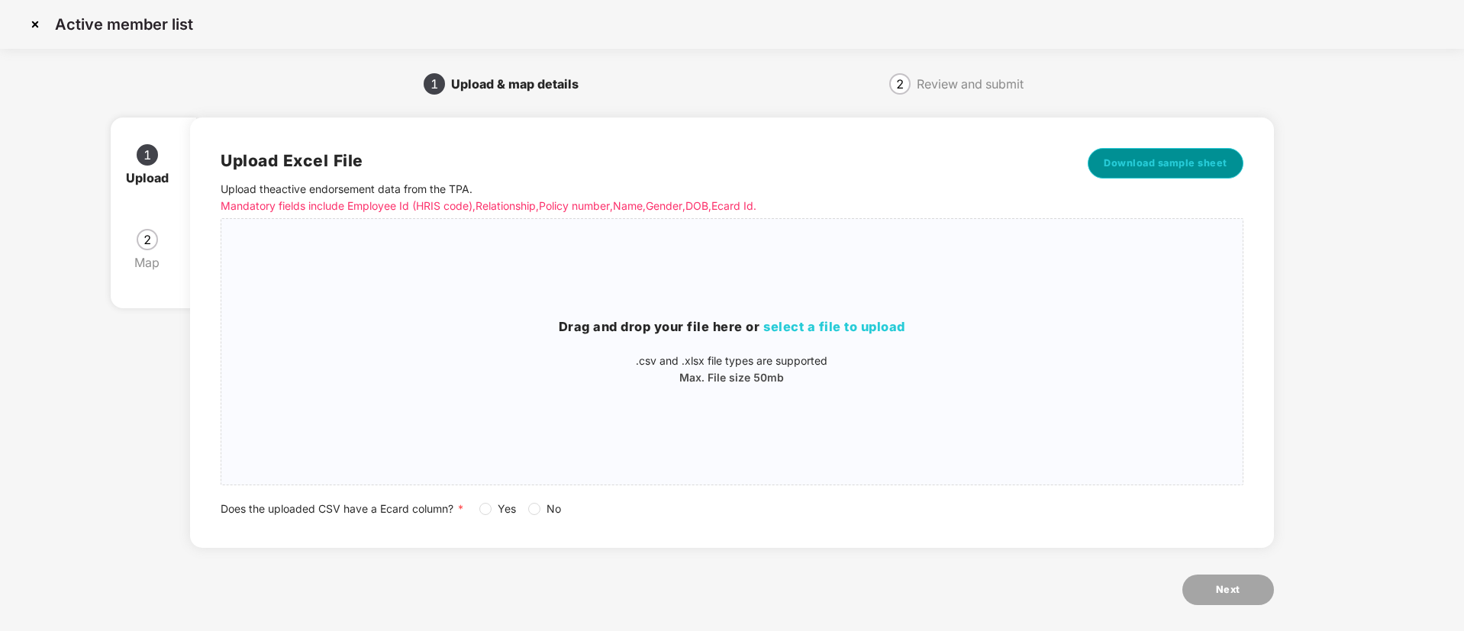
click at [1142, 148] on button "Download sample sheet" at bounding box center [1166, 163] width 156 height 31
